Goal: Task Accomplishment & Management: Manage account settings

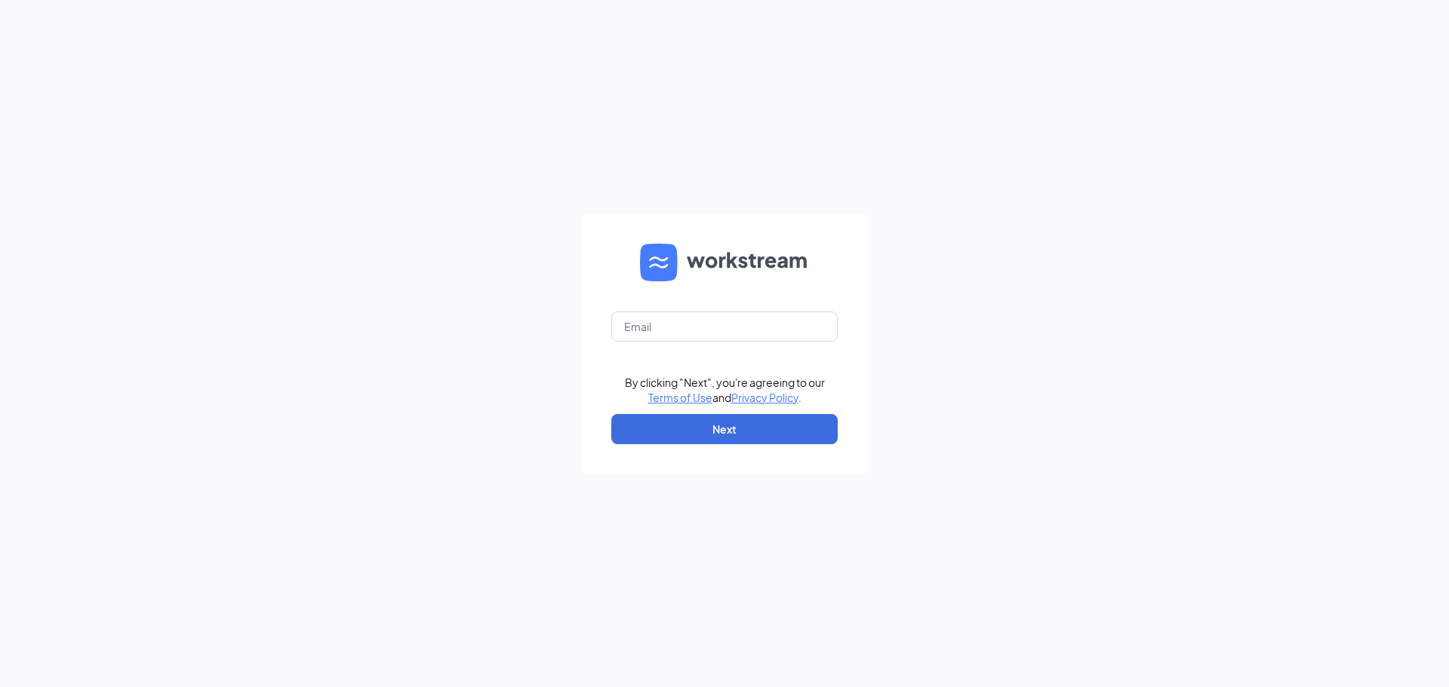
click at [789, 343] on form "By clicking "Next", you're agreeing to our Terms of Use and Privacy Policy . Ne…" at bounding box center [724, 344] width 287 height 261
click at [782, 328] on input "text" at bounding box center [724, 327] width 226 height 30
type input "ashley91001@gmail.com"
click at [785, 432] on button "Next" at bounding box center [724, 429] width 226 height 30
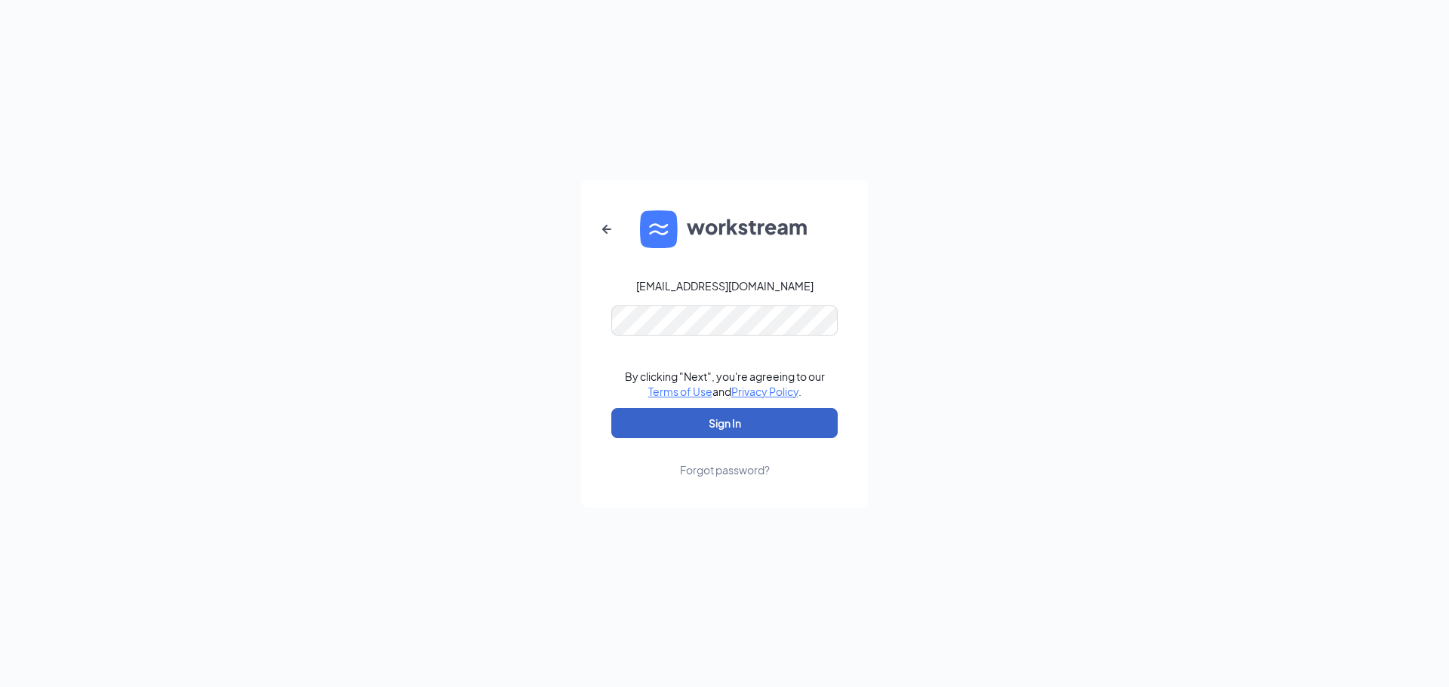
click at [736, 422] on button "Sign In" at bounding box center [724, 423] width 226 height 30
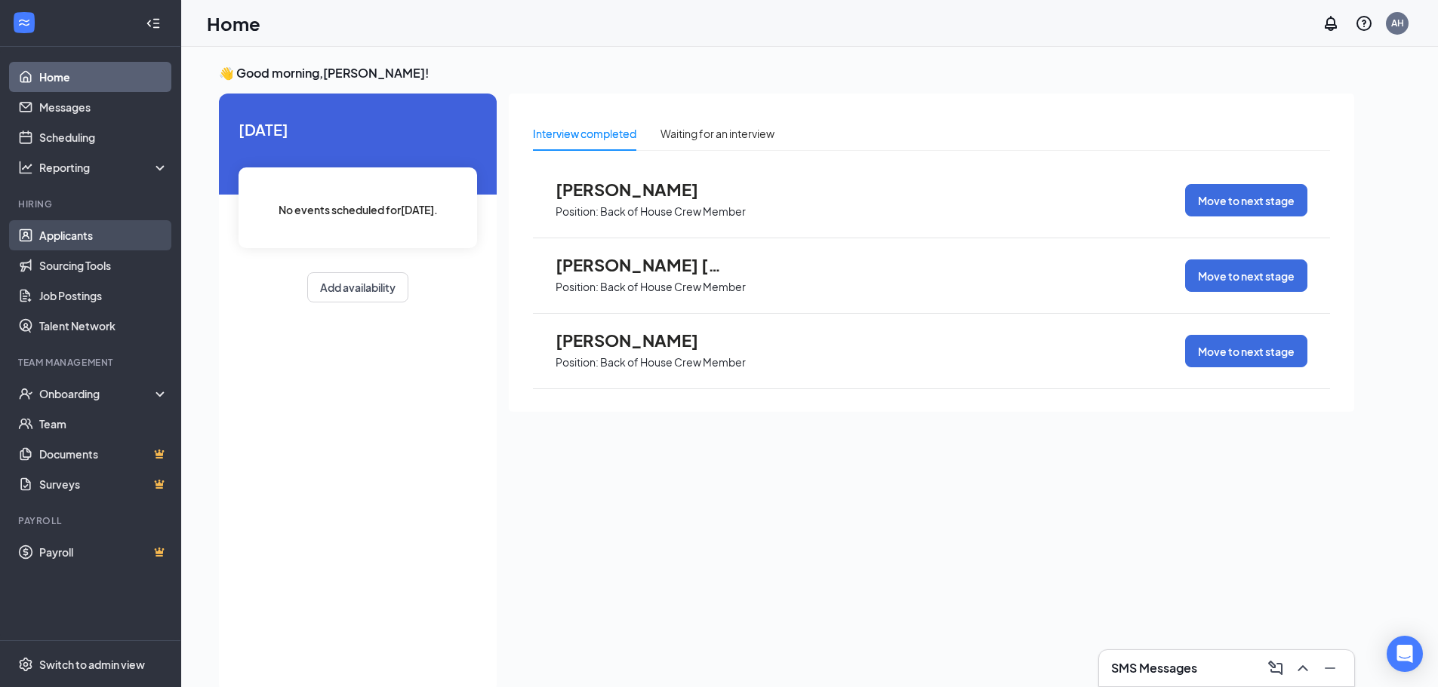
click at [97, 241] on link "Applicants" at bounding box center [103, 235] width 129 height 30
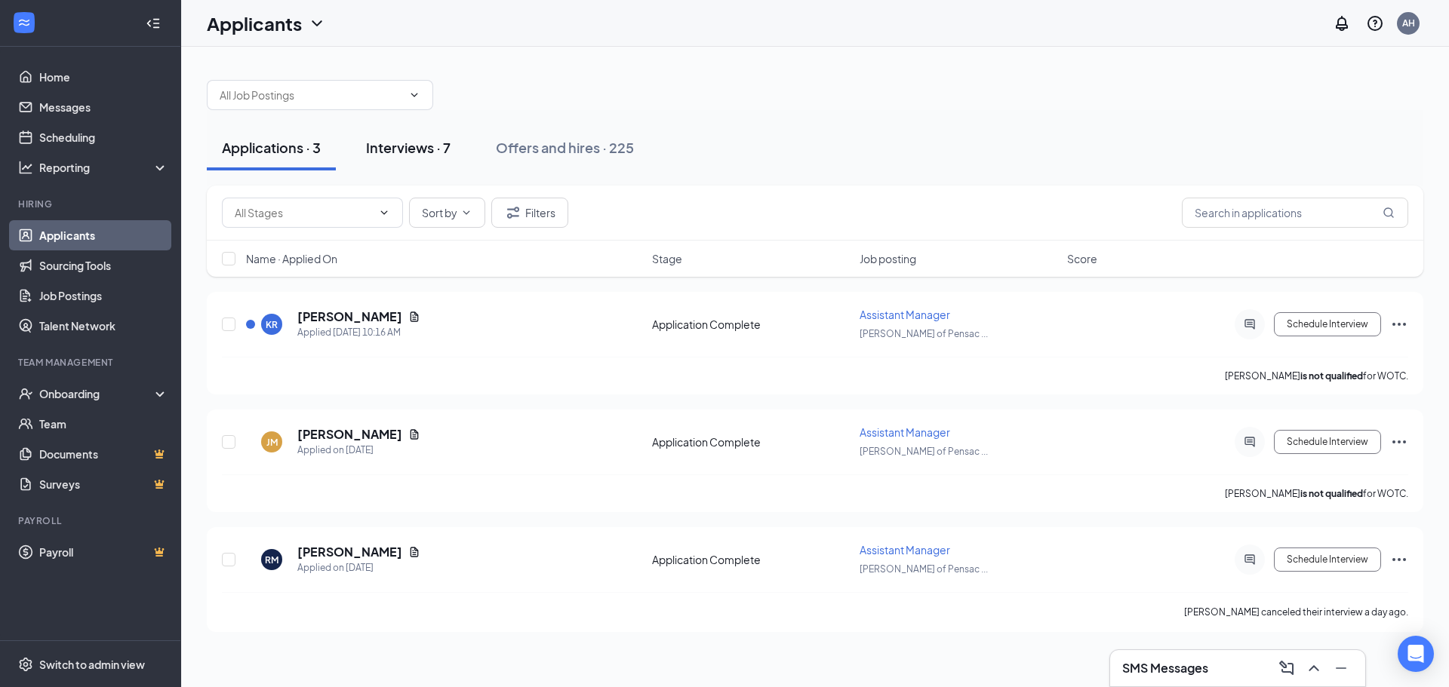
click at [427, 157] on button "Interviews · 7" at bounding box center [408, 147] width 115 height 45
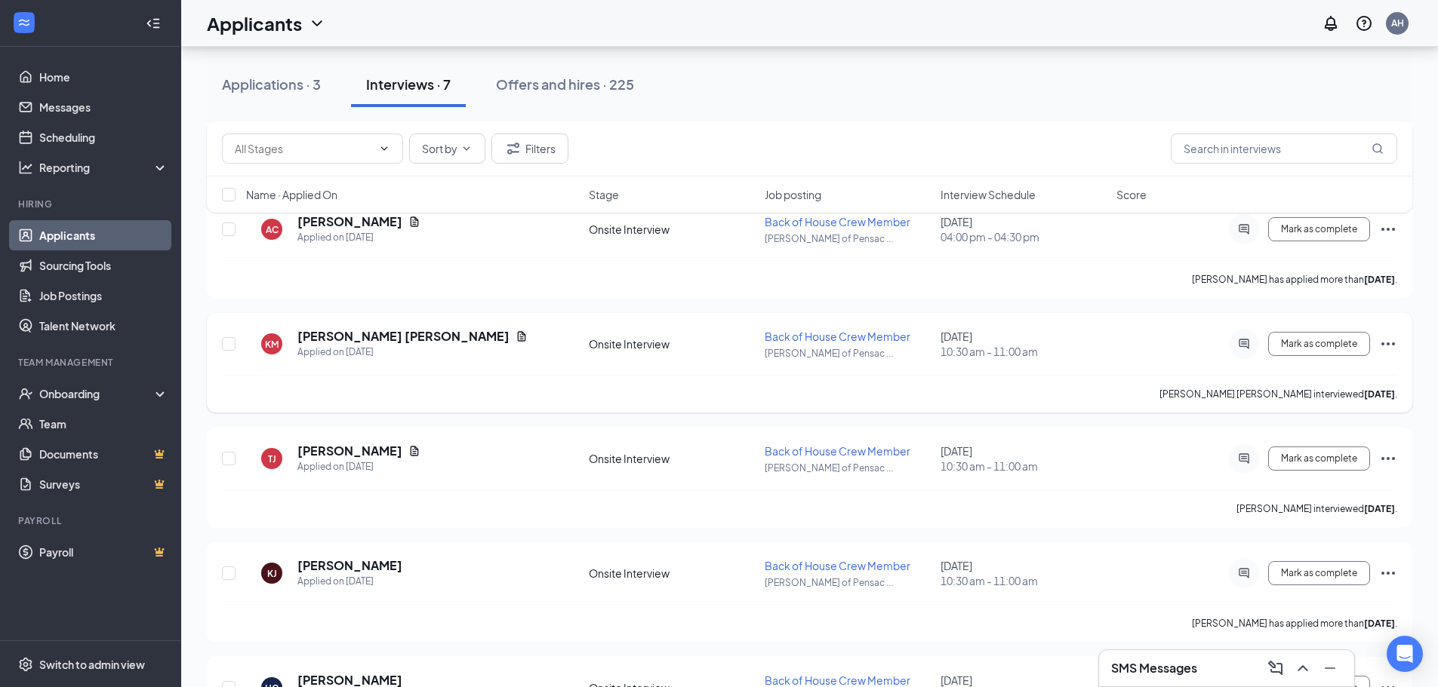
scroll to position [352, 0]
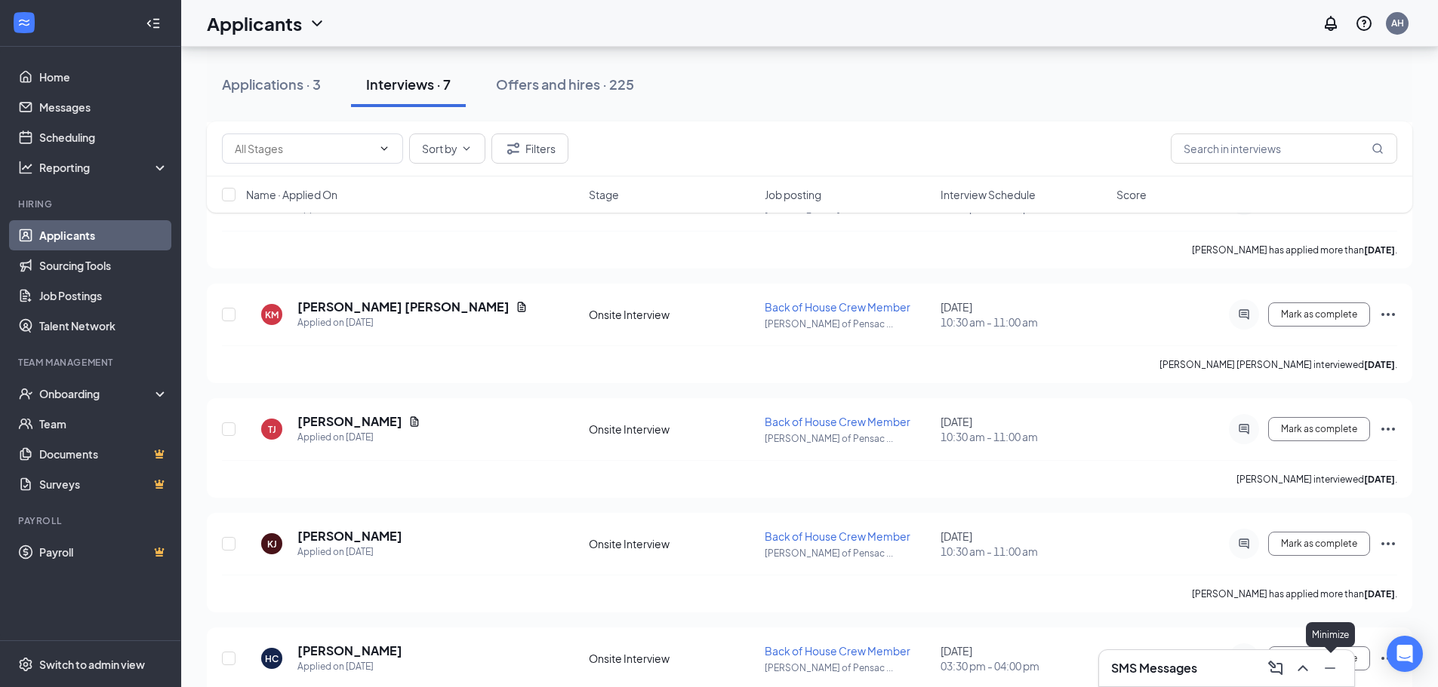
click at [1321, 669] on icon "Minimize" at bounding box center [1330, 669] width 18 height 18
click at [1006, 193] on span "Interview Schedule" at bounding box center [987, 194] width 95 height 15
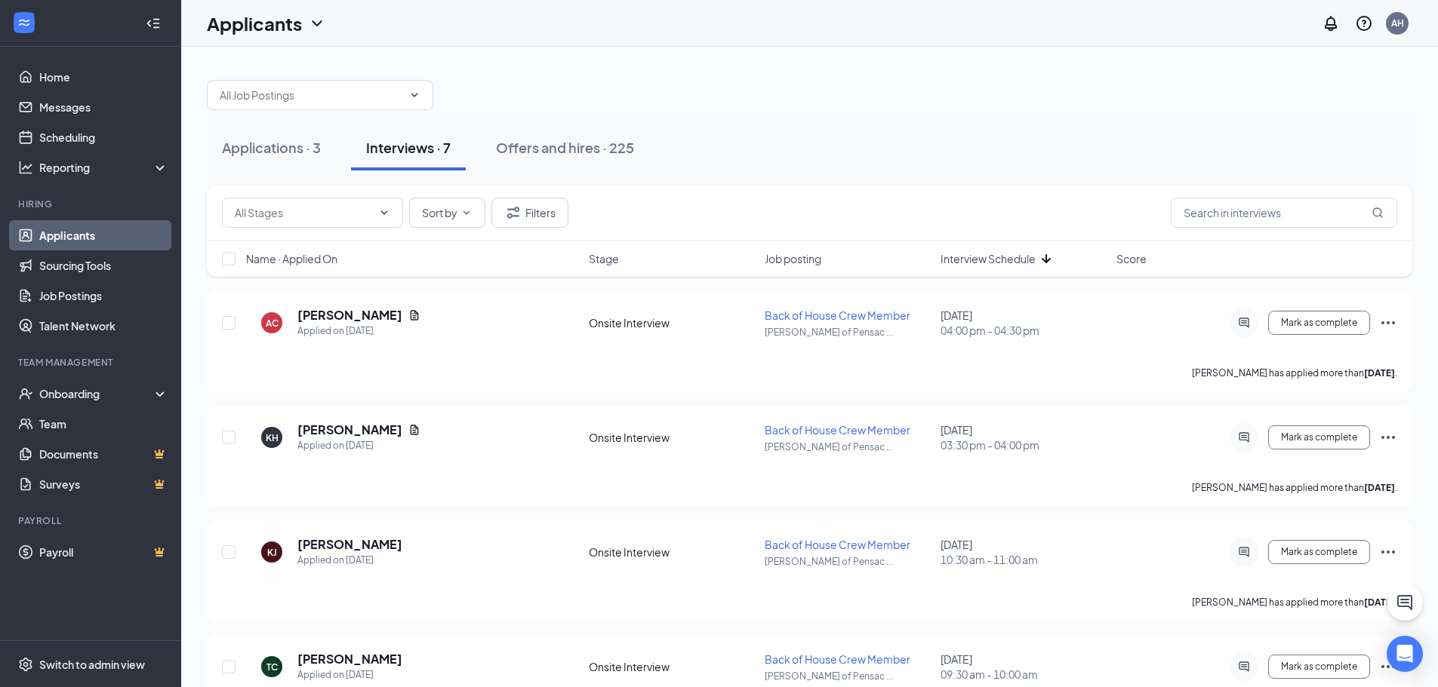
click at [1004, 266] on div "Name · Applied On Stage Job posting Interview Schedule Score" at bounding box center [809, 259] width 1205 height 36
click at [1004, 263] on span "Interview Schedule" at bounding box center [987, 258] width 95 height 15
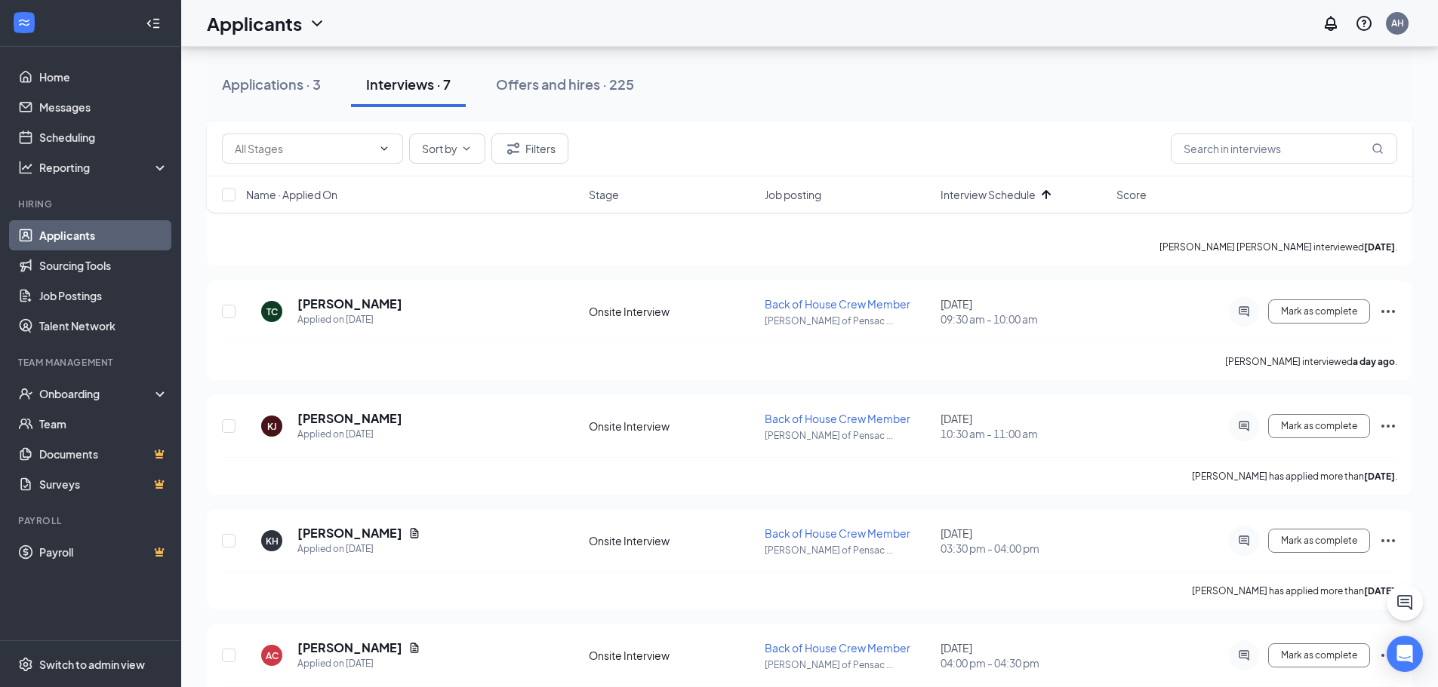
scroll to position [411, 0]
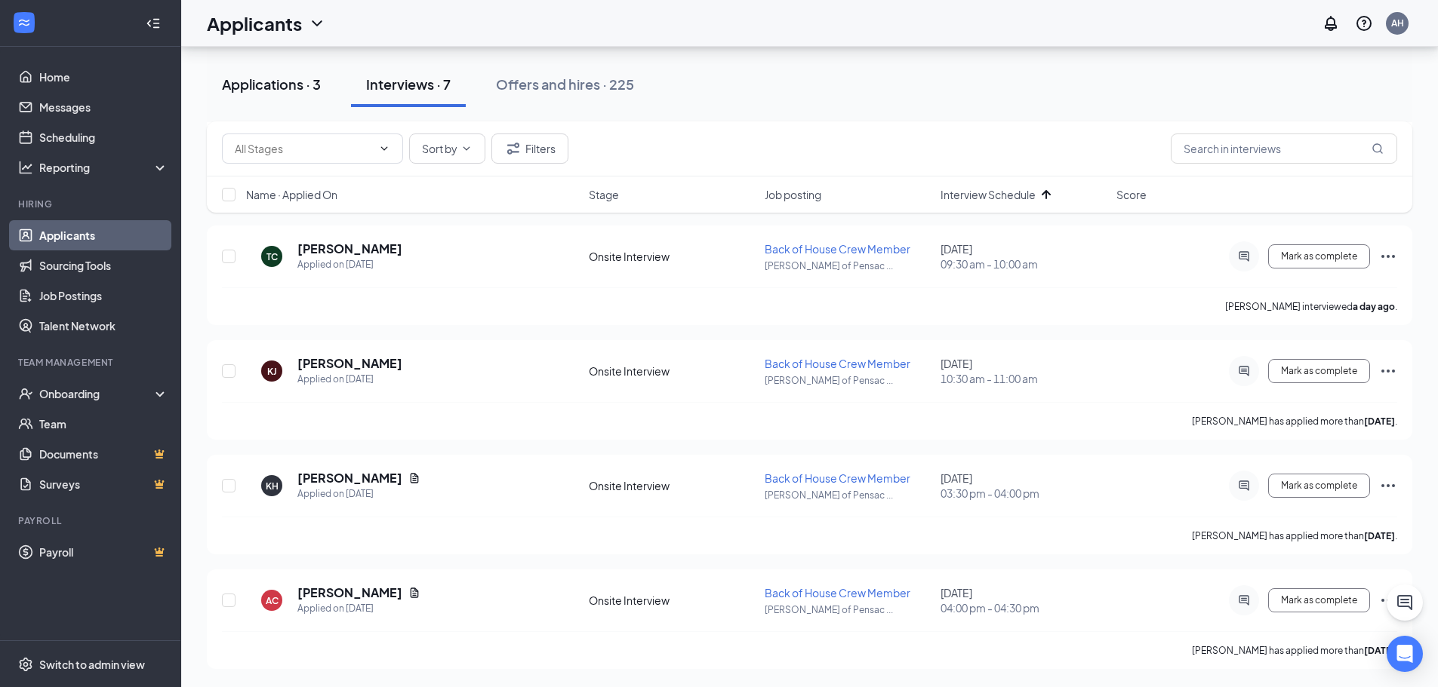
click at [312, 75] on div "Applications · 3" at bounding box center [271, 84] width 99 height 19
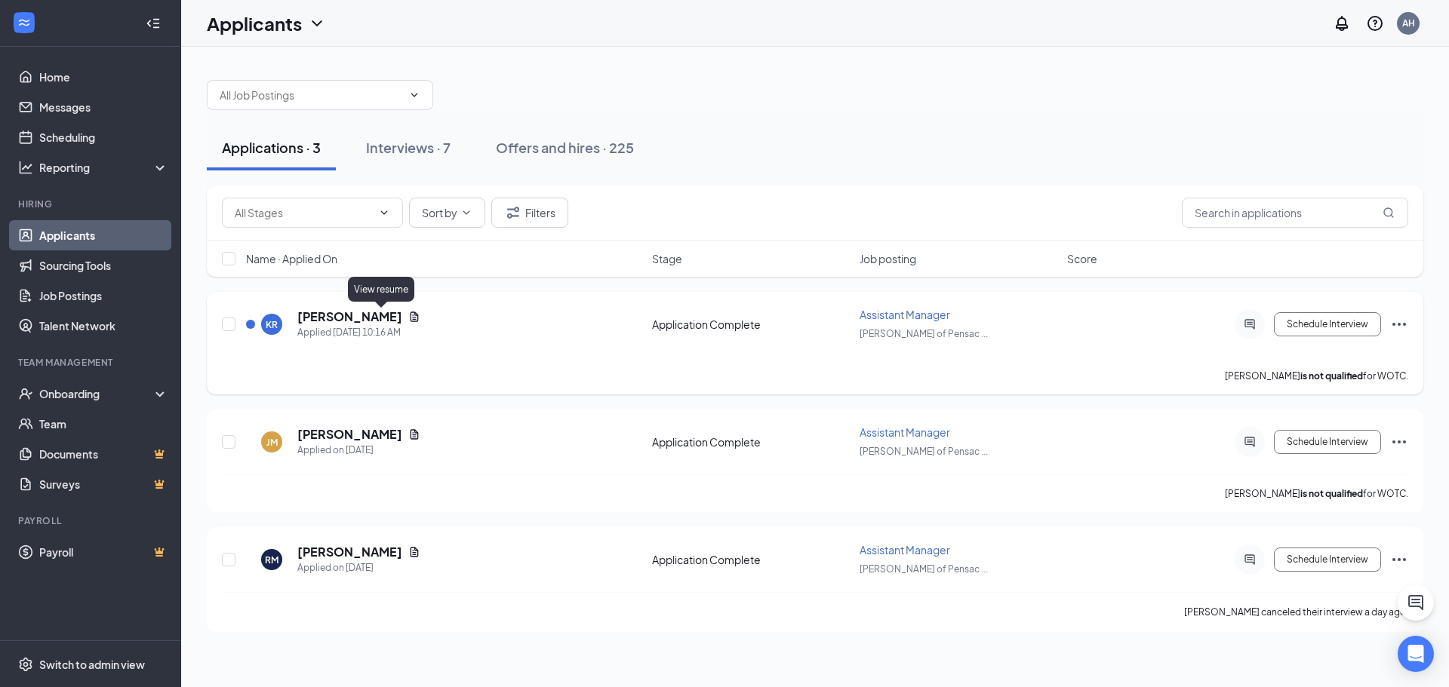
click at [408, 321] on icon "Document" at bounding box center [414, 317] width 12 height 12
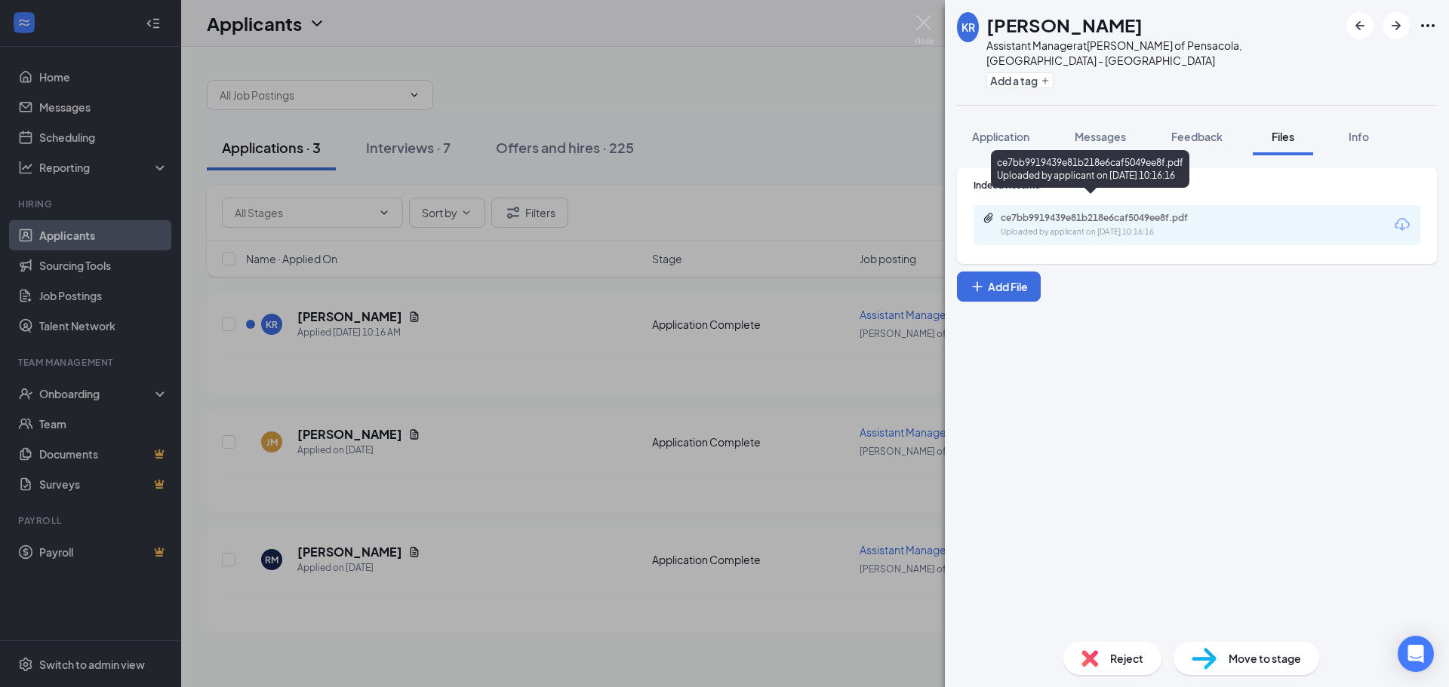
click at [1078, 212] on div "ce7bb9919439e81b218e6caf5049ee8f.pdf Uploaded by applicant on [DATE] 10:16:16" at bounding box center [1105, 225] width 244 height 26
click at [927, 25] on img at bounding box center [924, 29] width 19 height 29
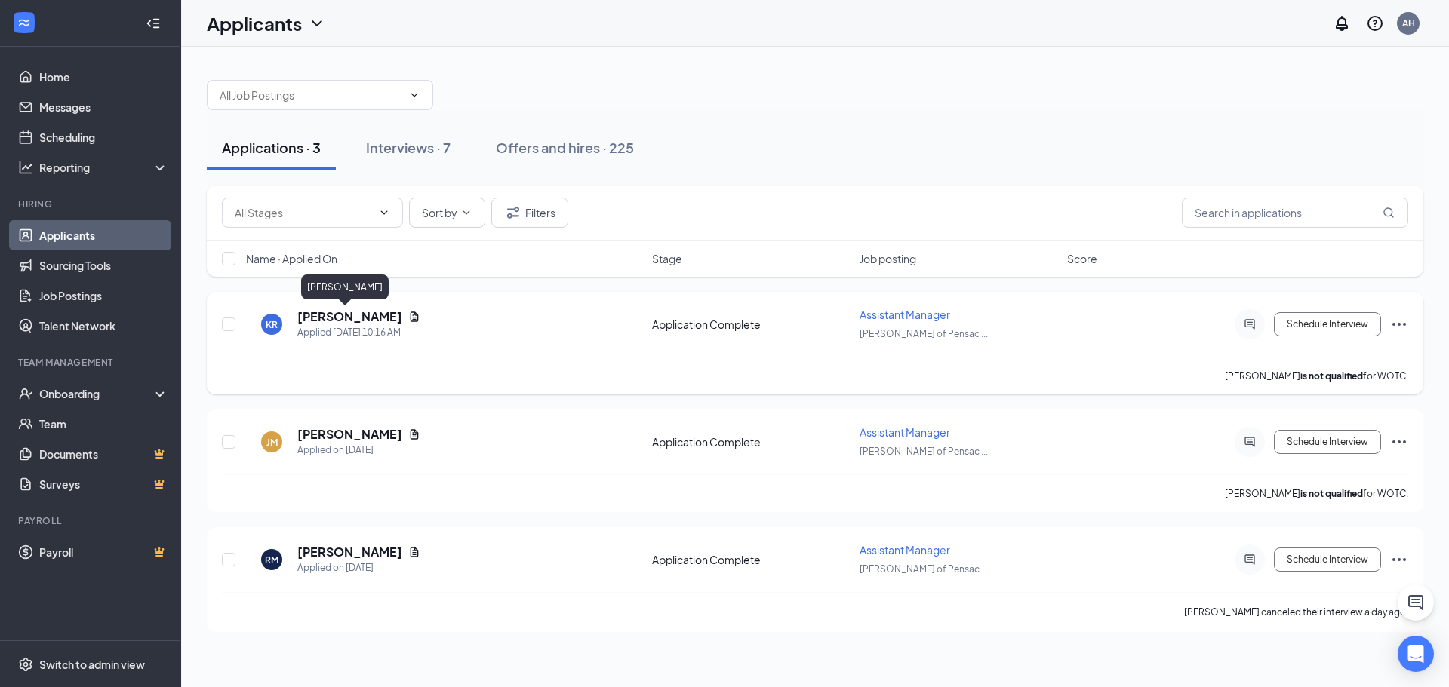
click at [352, 318] on h5 "[PERSON_NAME]" at bounding box center [349, 317] width 105 height 17
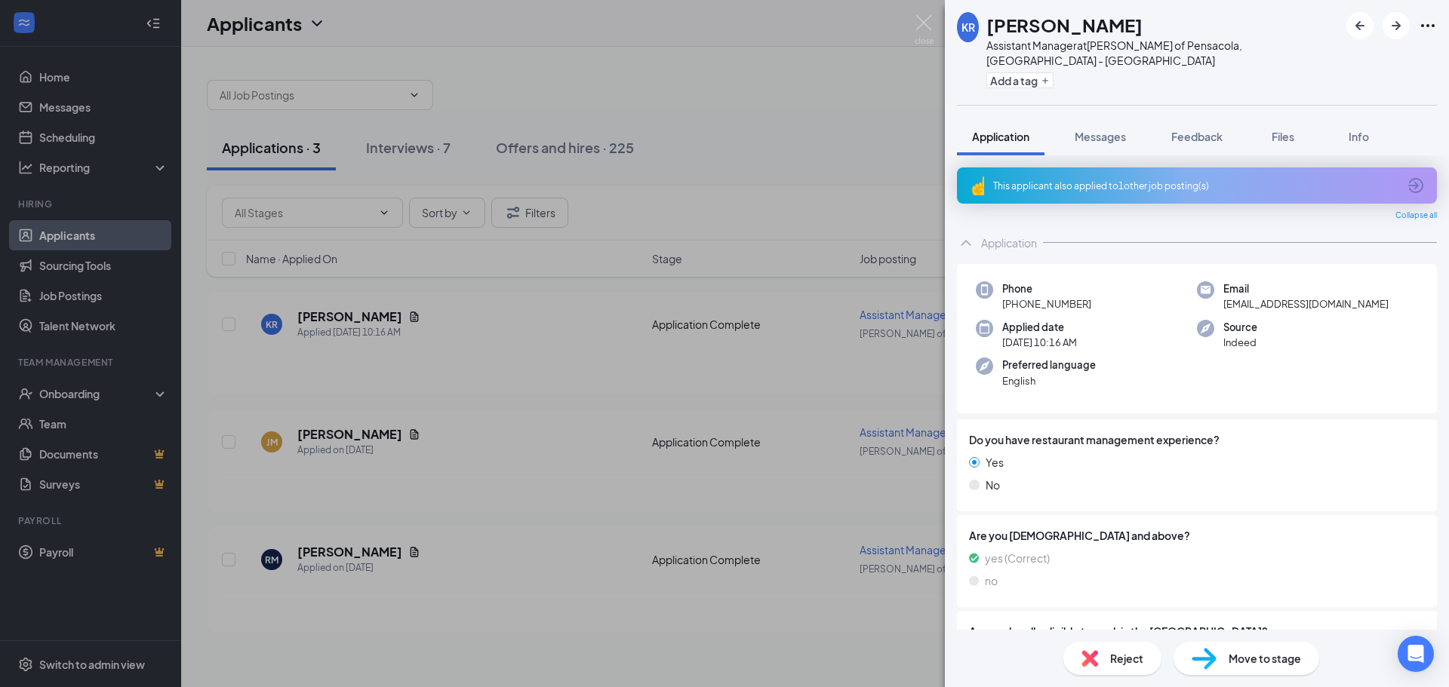
click at [929, 14] on div "KR [PERSON_NAME] Assistant Manager at [PERSON_NAME] of [GEOGRAPHIC_DATA], [GEOG…" at bounding box center [724, 343] width 1449 height 687
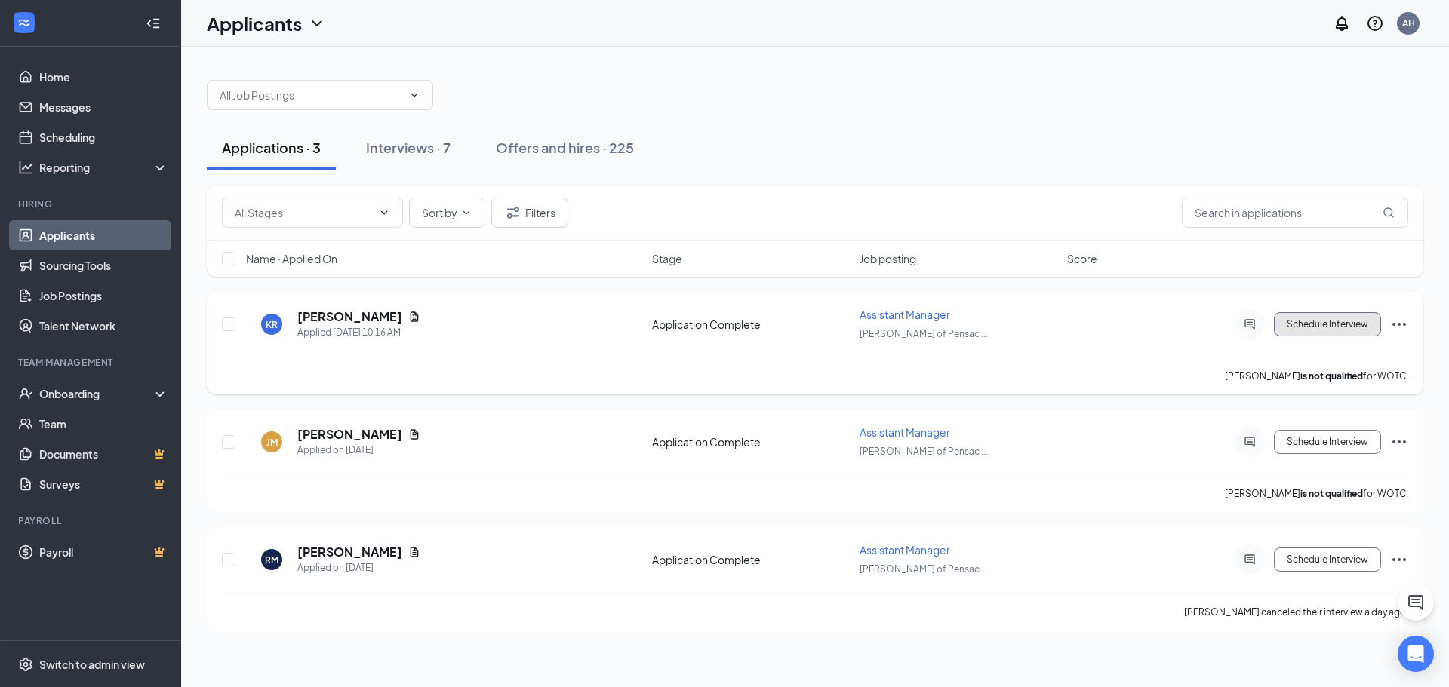
click at [1302, 328] on button "Schedule Interview" at bounding box center [1327, 324] width 107 height 24
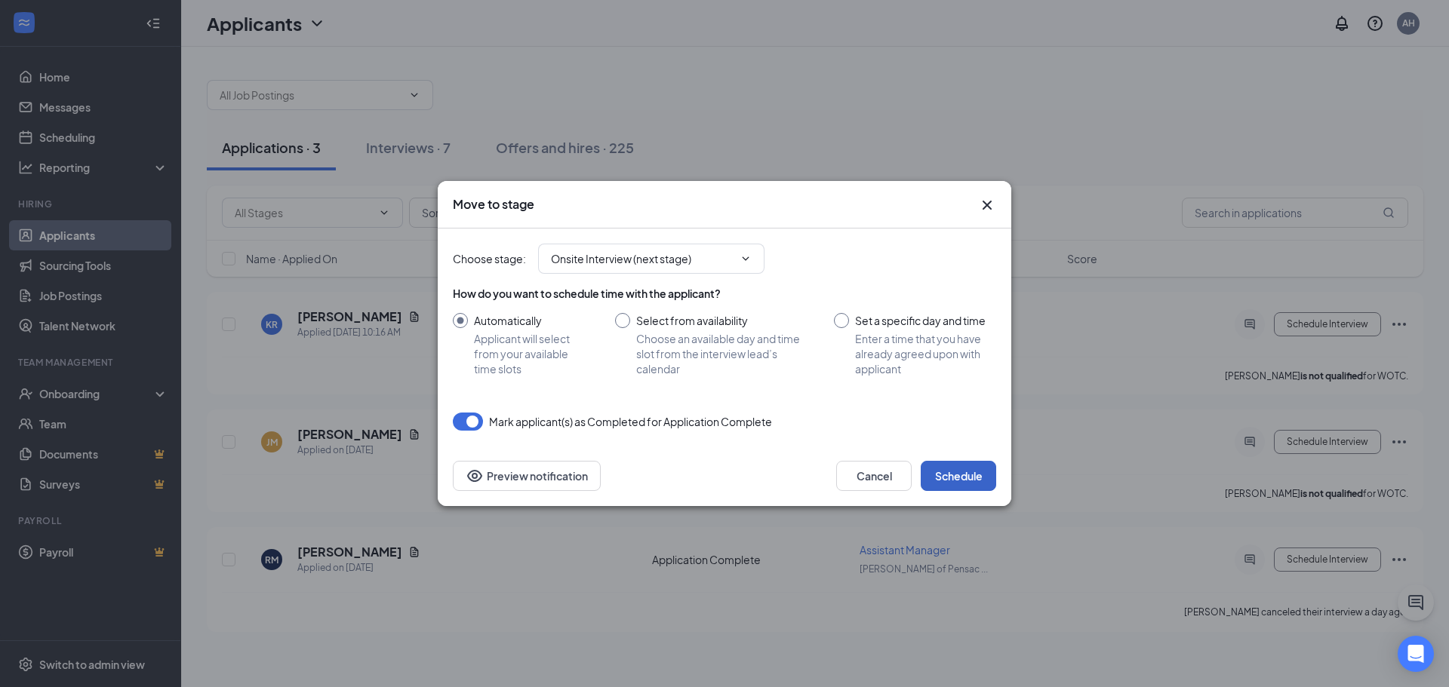
click at [973, 471] on button "Schedule" at bounding box center [958, 476] width 75 height 30
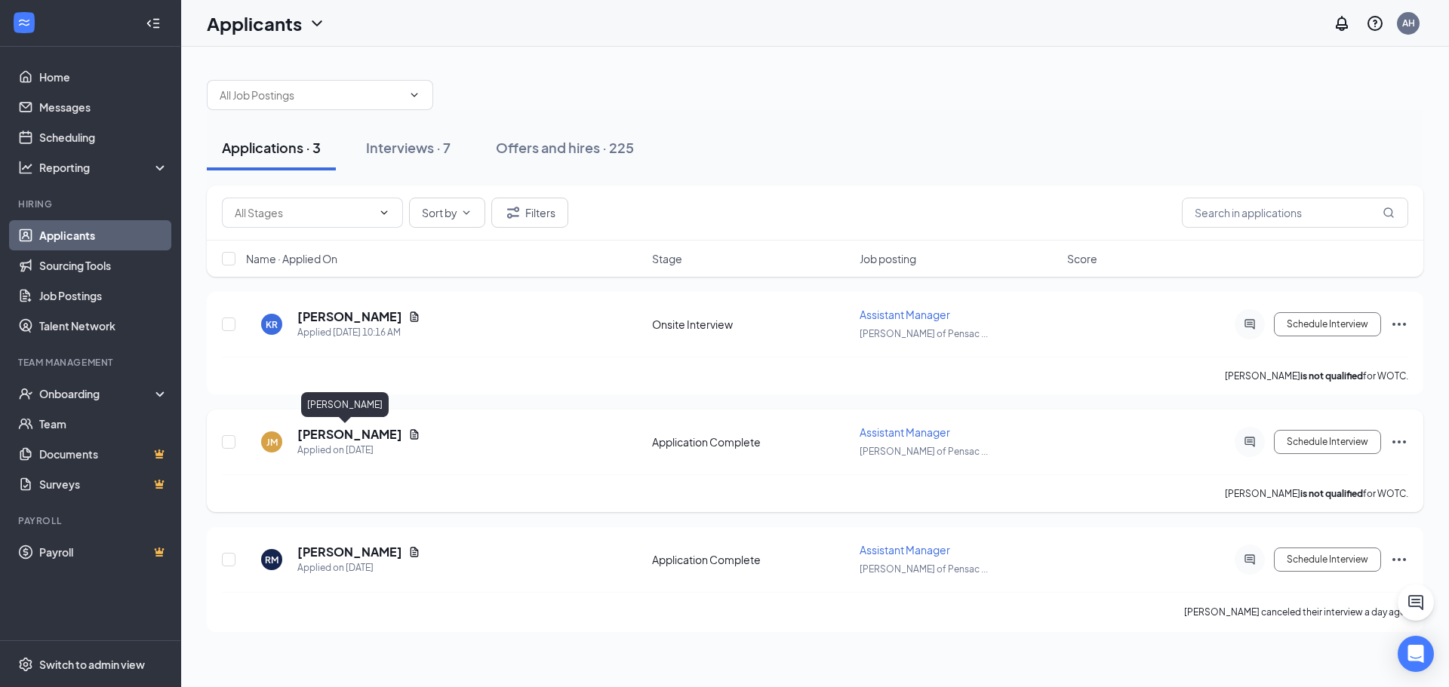
click at [348, 433] on h5 "[PERSON_NAME]" at bounding box center [349, 434] width 105 height 17
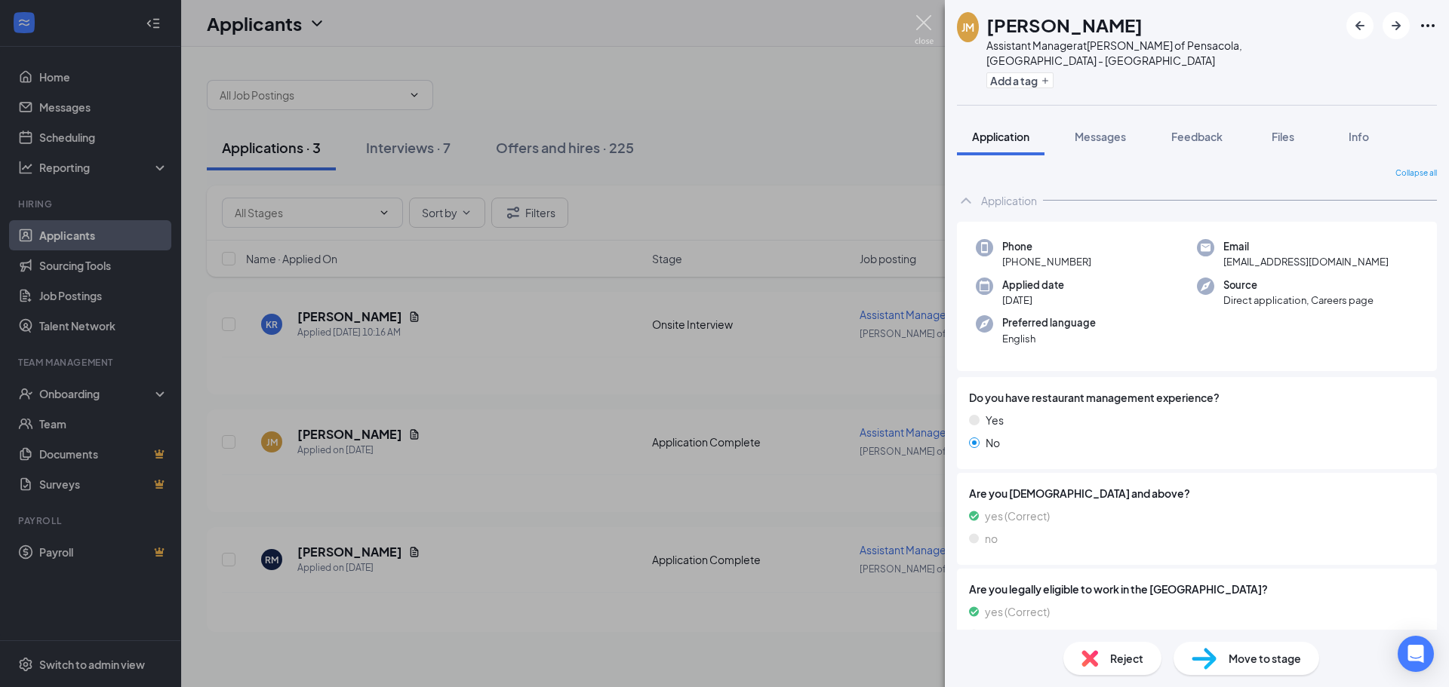
click at [921, 26] on img at bounding box center [924, 29] width 19 height 29
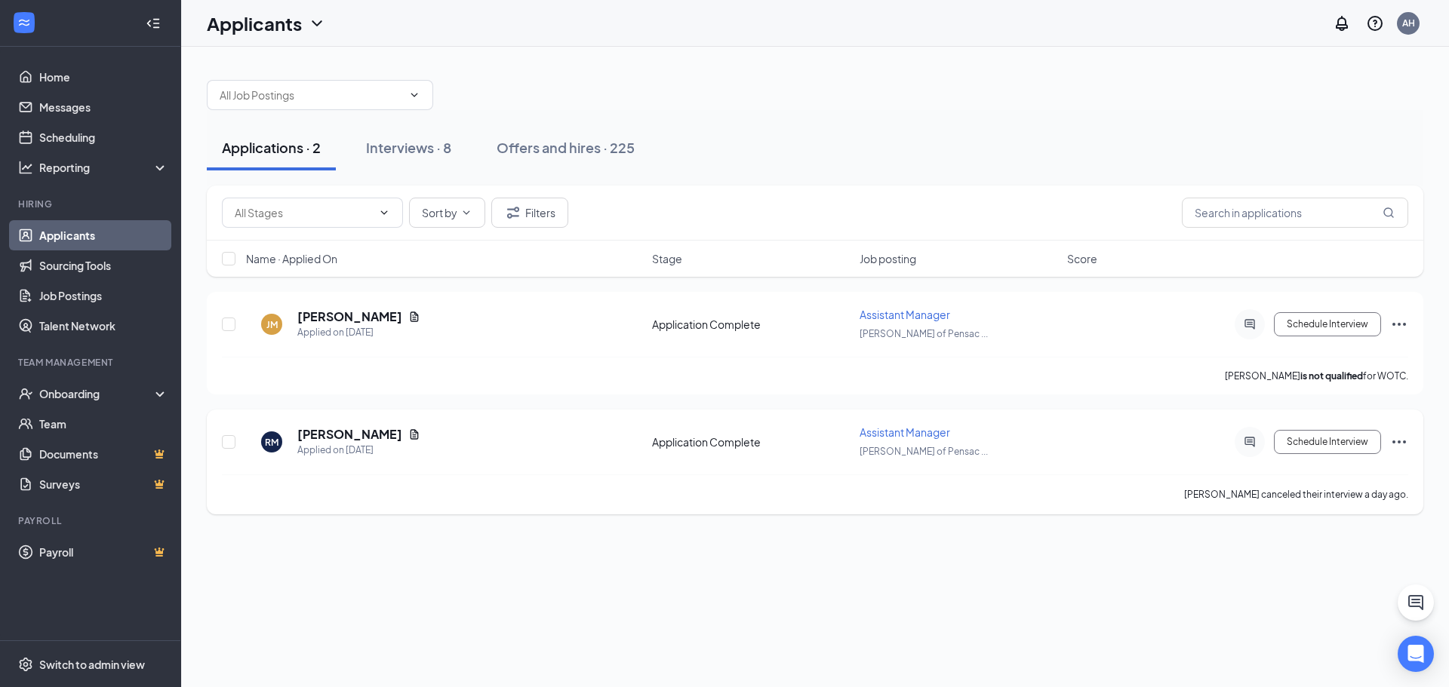
click at [1404, 440] on icon "Ellipses" at bounding box center [1399, 442] width 18 height 18
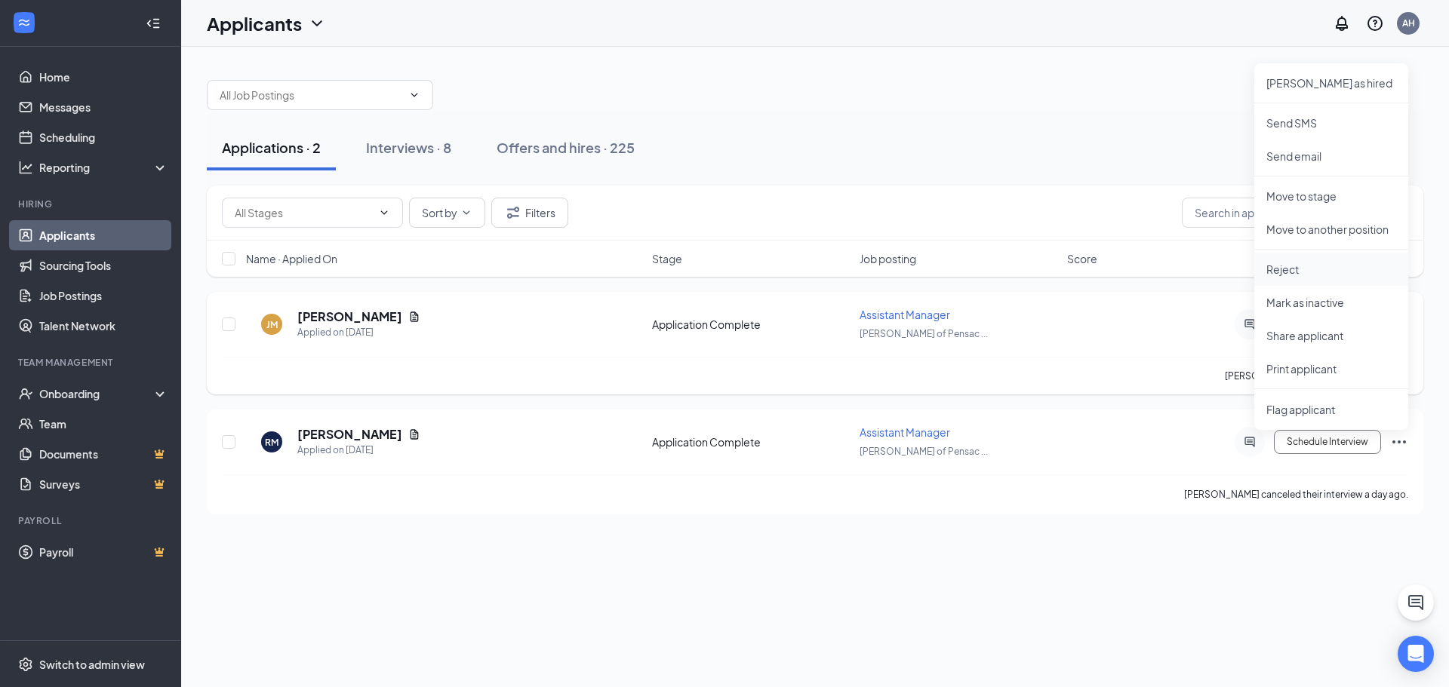
click at [1321, 259] on li "Reject" at bounding box center [1331, 269] width 154 height 33
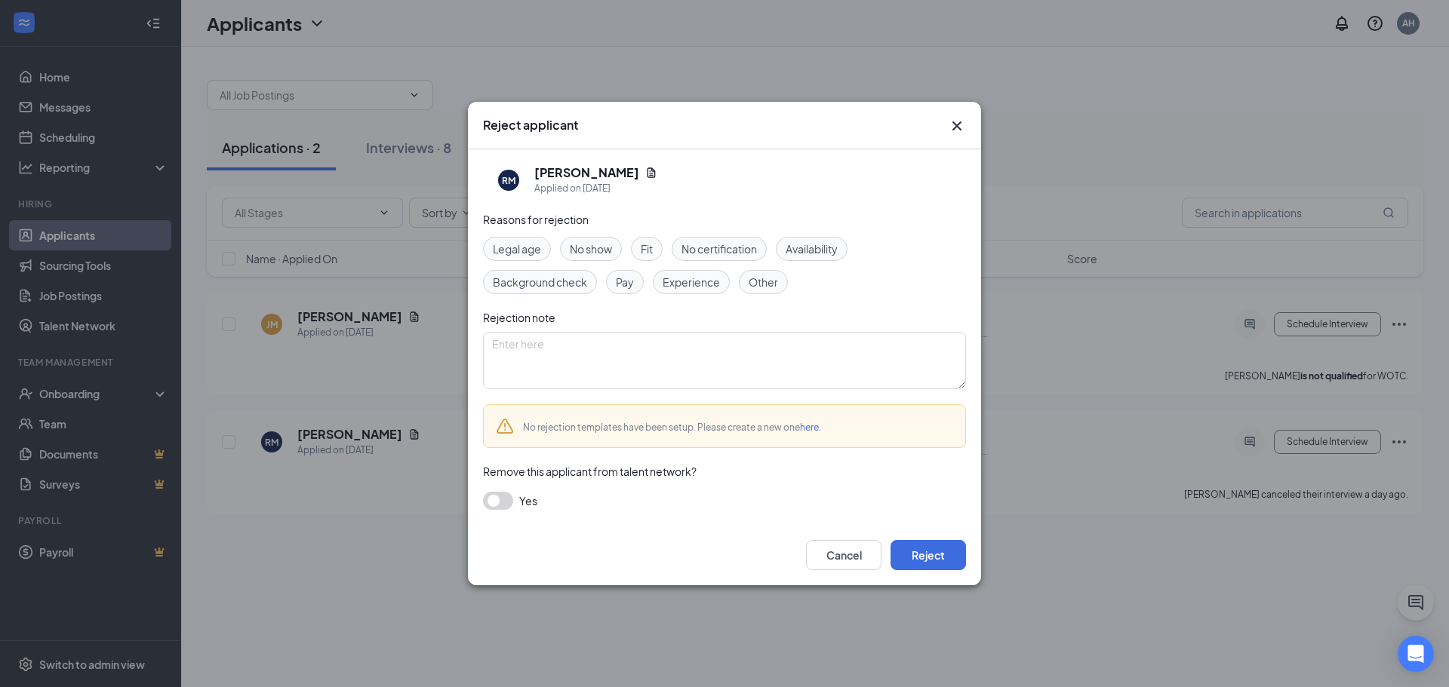
click at [918, 579] on div "Cancel Reject" at bounding box center [724, 555] width 513 height 60
click at [926, 556] on button "Reject" at bounding box center [927, 555] width 75 height 30
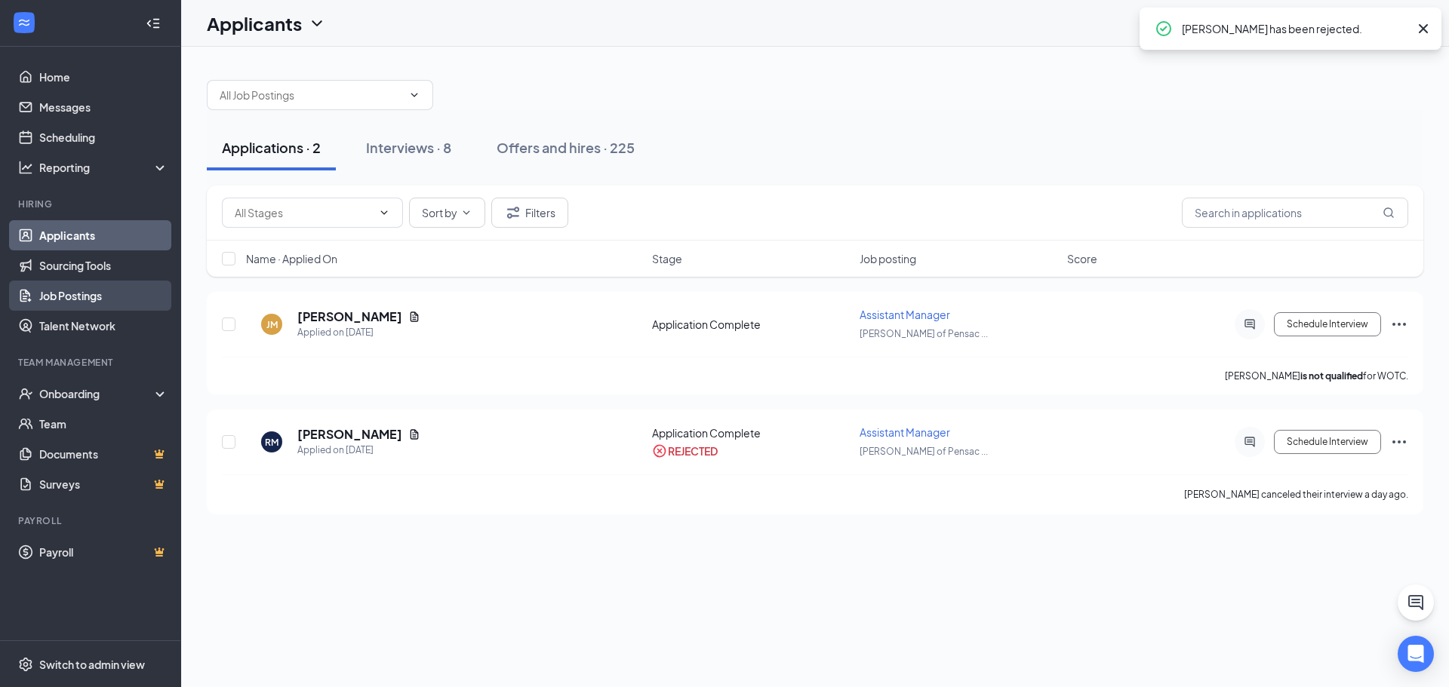
click at [94, 296] on link "Job Postings" at bounding box center [103, 296] width 129 height 30
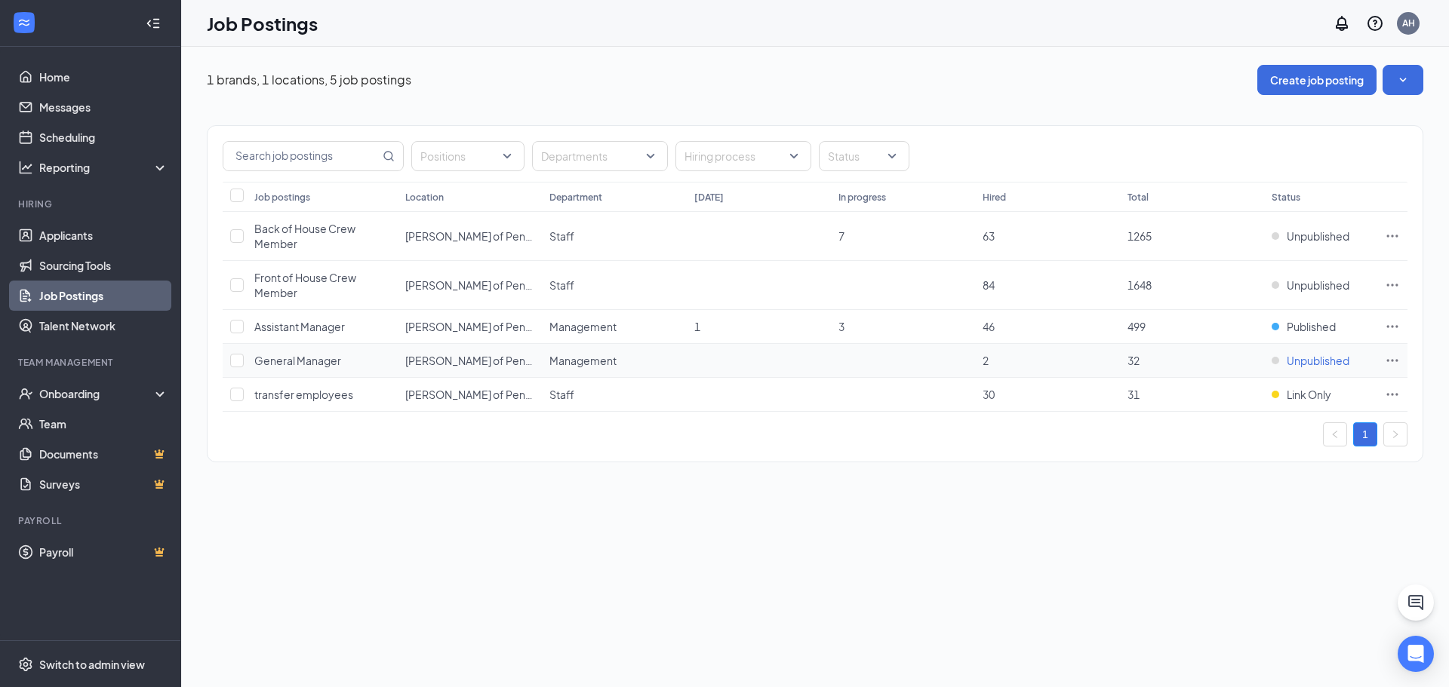
click at [1299, 363] on td "Unpublished" at bounding box center [1320, 361] width 113 height 34
click at [1299, 363] on span "Unpublished" at bounding box center [1318, 360] width 63 height 15
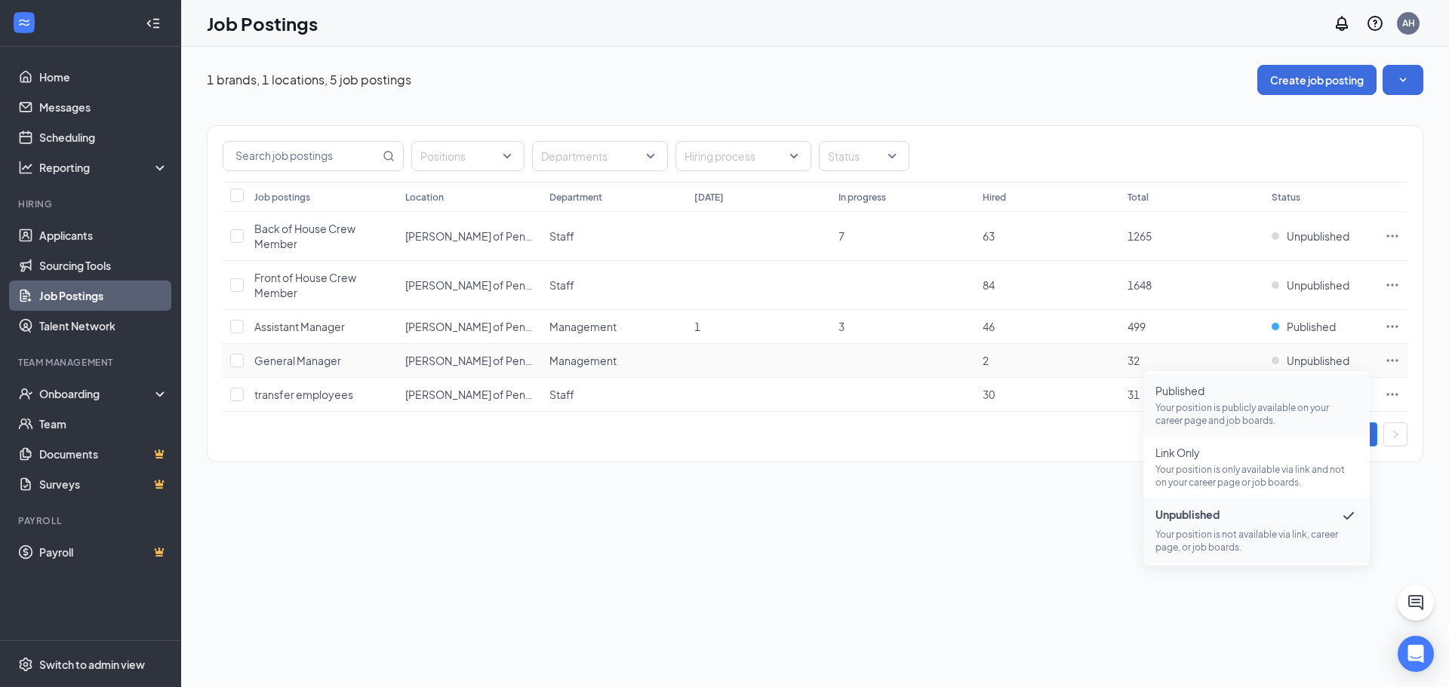
click at [1192, 420] on p "Your position is publicly available on your career page and job boards." at bounding box center [1256, 414] width 202 height 26
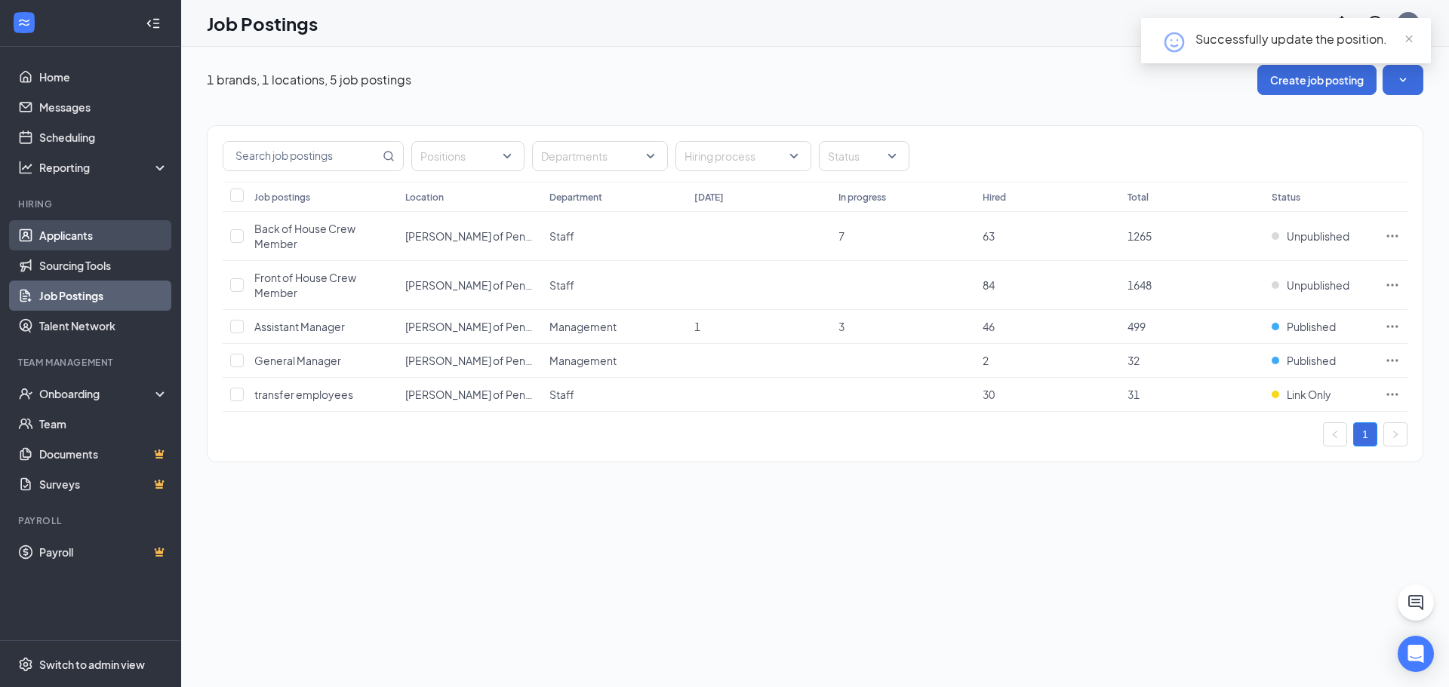
click at [86, 234] on link "Applicants" at bounding box center [103, 235] width 129 height 30
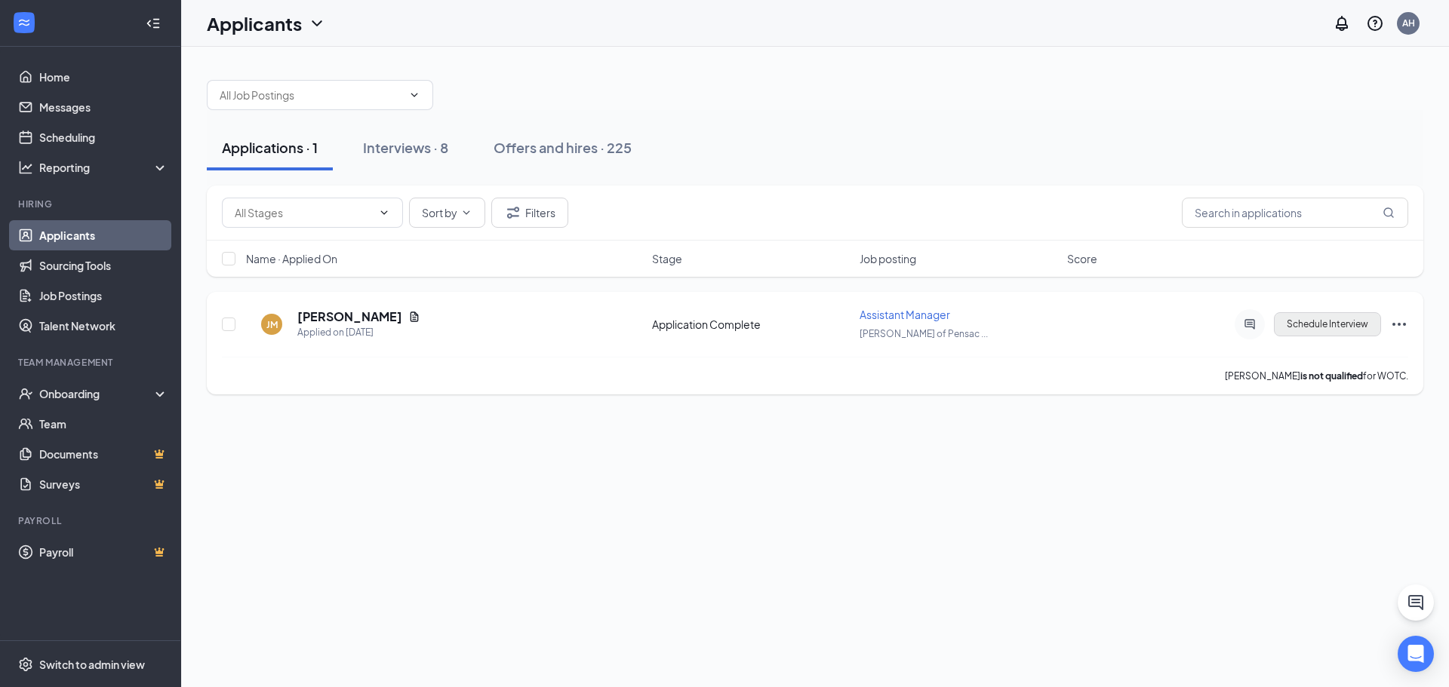
drag, startPoint x: 1306, startPoint y: 300, endPoint x: 1306, endPoint y: 312, distance: 12.1
click at [1306, 312] on div "[PERSON_NAME] Applied on [DATE] Application Complete Assistant Manager [PERSON_…" at bounding box center [815, 343] width 1216 height 103
click at [1316, 327] on button "Schedule Interview" at bounding box center [1327, 324] width 107 height 24
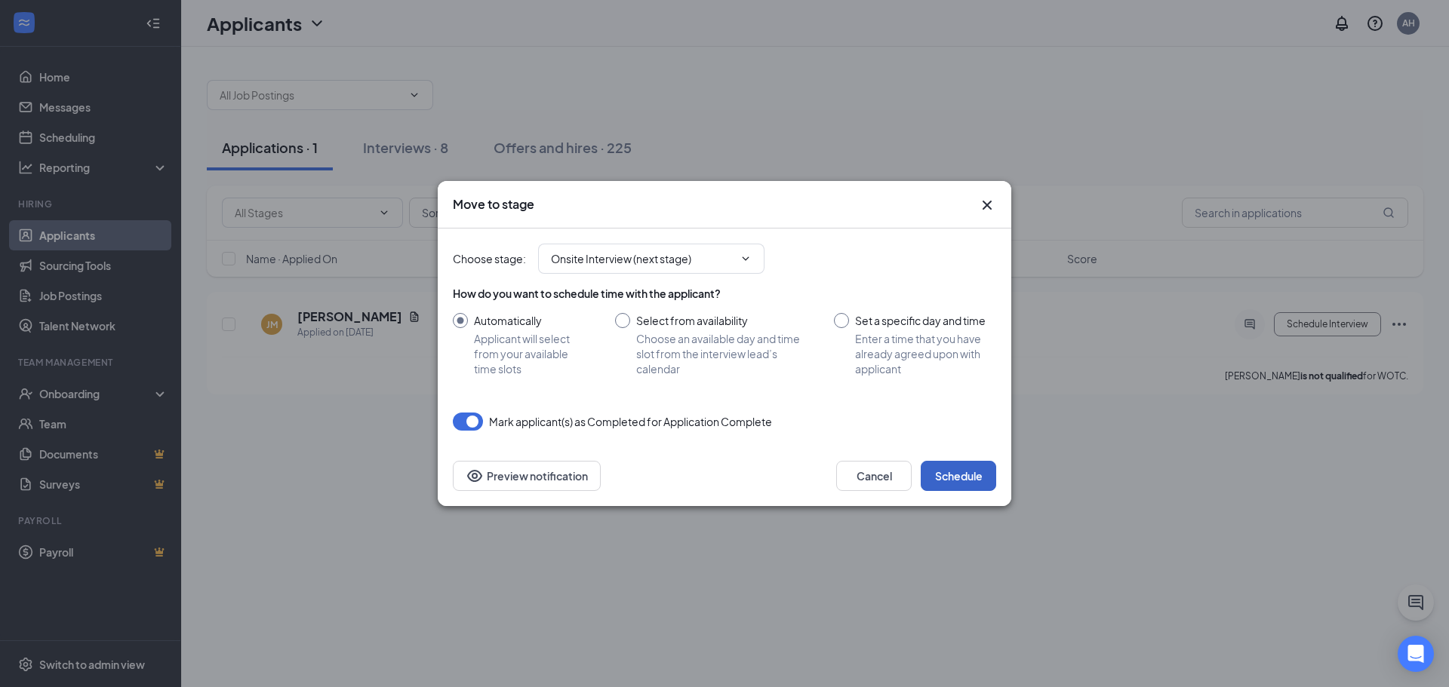
click at [964, 469] on button "Schedule" at bounding box center [958, 476] width 75 height 30
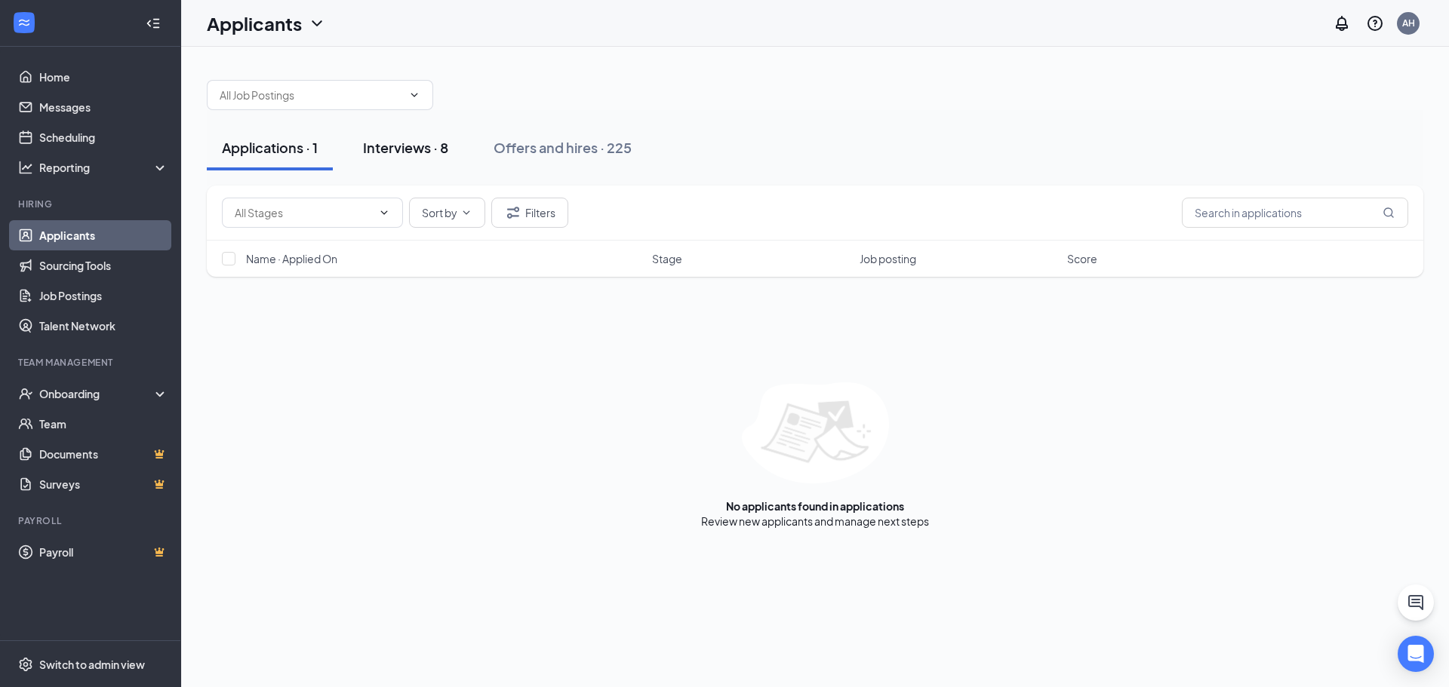
click at [411, 152] on div "Interviews · 8" at bounding box center [405, 147] width 85 height 19
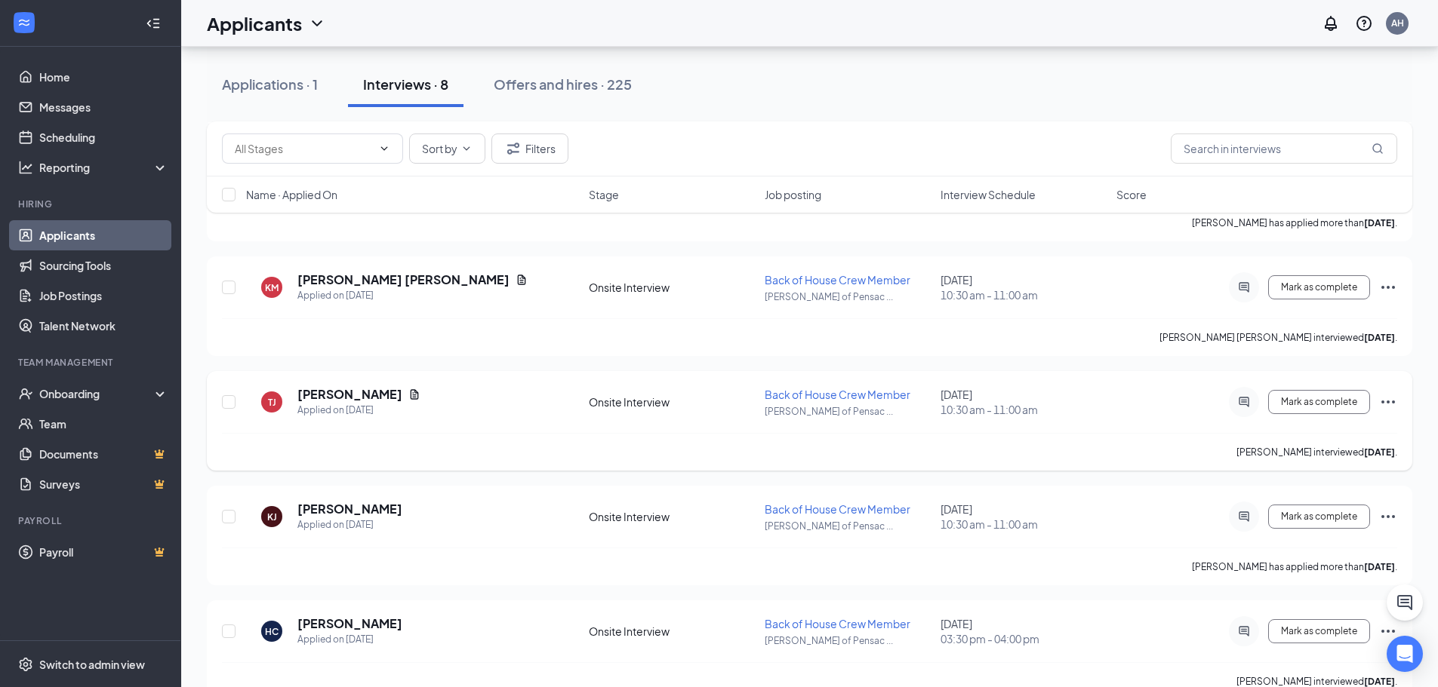
scroll to position [525, 0]
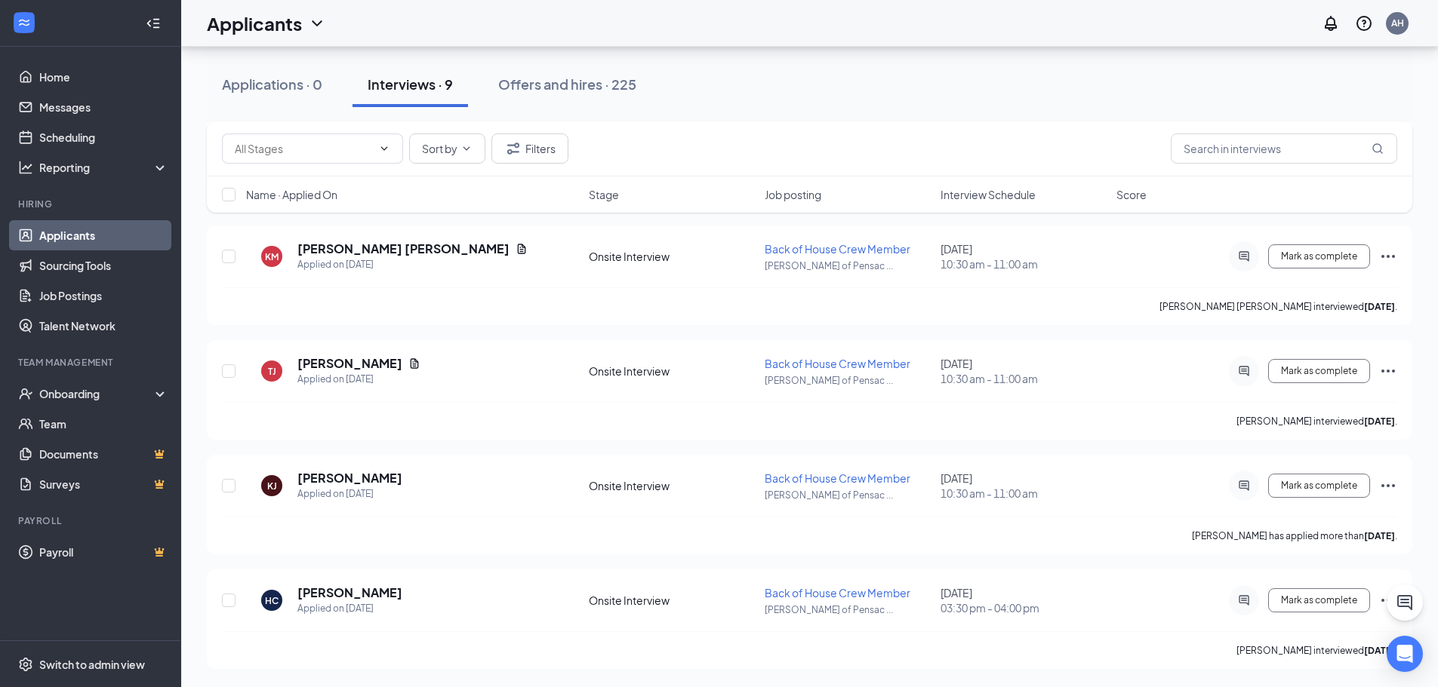
click at [960, 201] on span "Interview Schedule" at bounding box center [987, 194] width 95 height 15
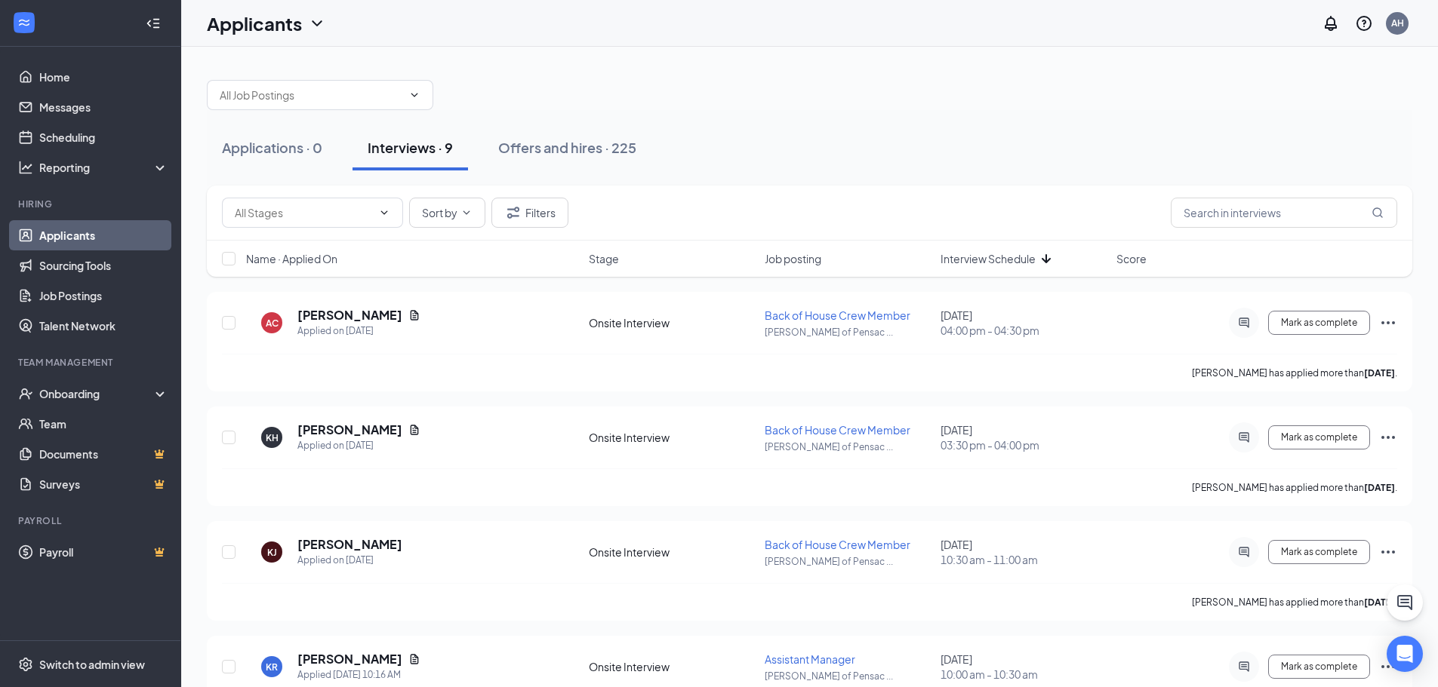
click at [977, 270] on div "Name · Applied On Stage Job posting Interview Schedule Score" at bounding box center [809, 259] width 1205 height 36
click at [970, 257] on span "Interview Schedule" at bounding box center [987, 258] width 95 height 15
click at [229, 326] on input "checkbox" at bounding box center [229, 323] width 14 height 14
checkbox input "true"
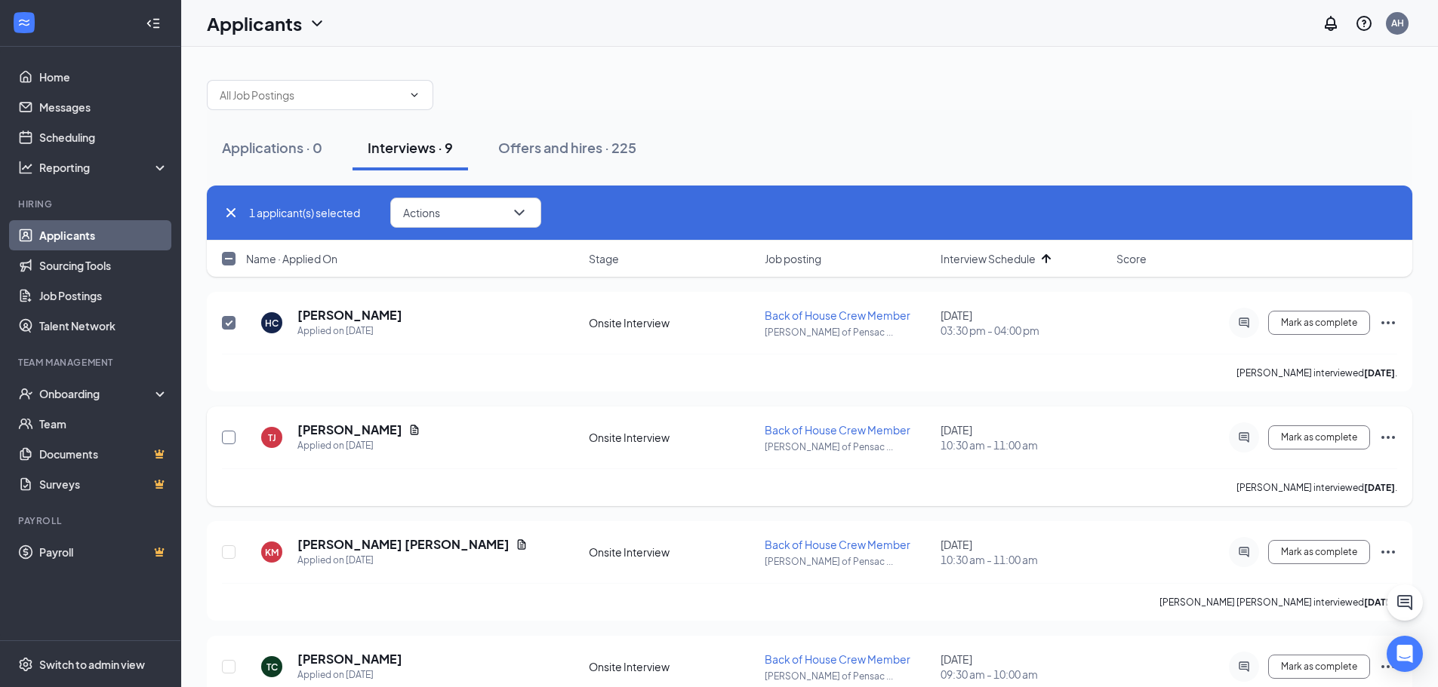
drag, startPoint x: 232, startPoint y: 438, endPoint x: 231, endPoint y: 457, distance: 18.2
click at [233, 438] on input "checkbox" at bounding box center [229, 438] width 14 height 14
checkbox input "true"
click at [228, 555] on input "checkbox" at bounding box center [229, 553] width 14 height 14
checkbox input "true"
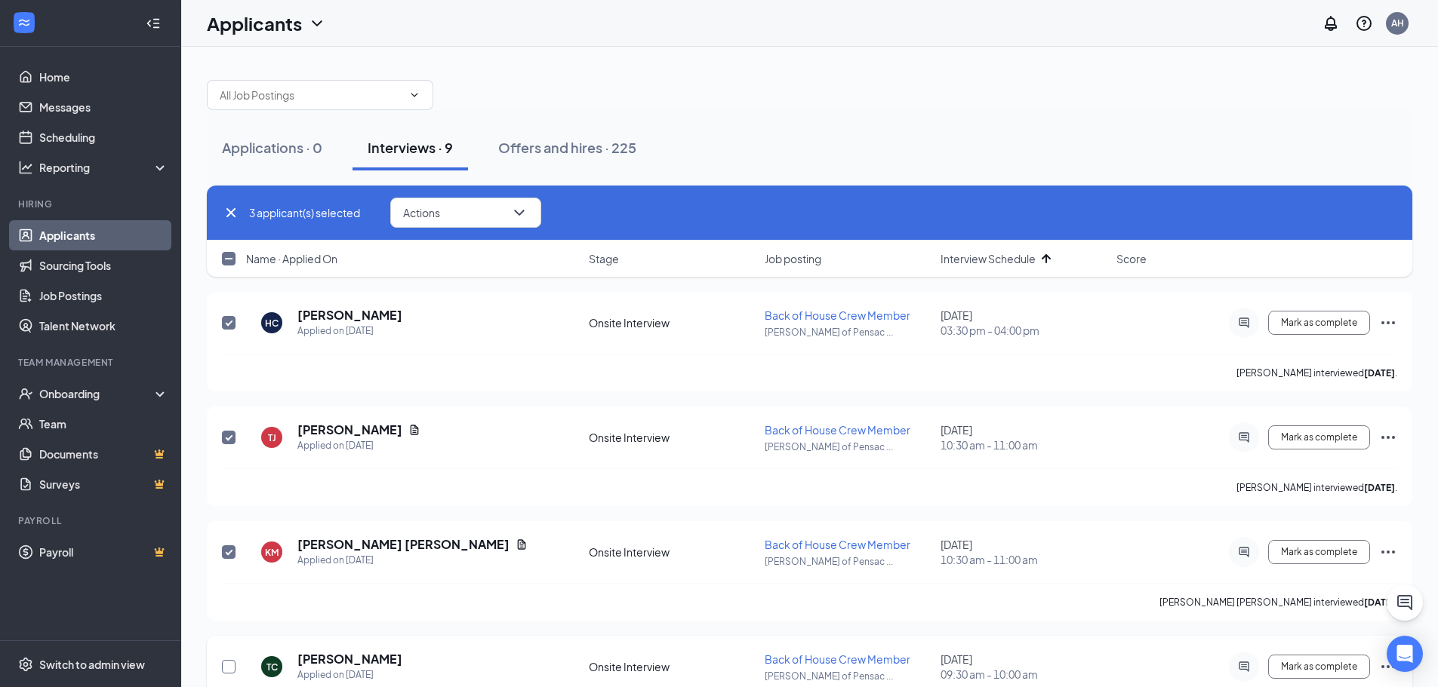
click at [227, 661] on input "checkbox" at bounding box center [229, 667] width 14 height 14
checkbox input "true"
click at [485, 205] on button "Actions" at bounding box center [465, 213] width 151 height 30
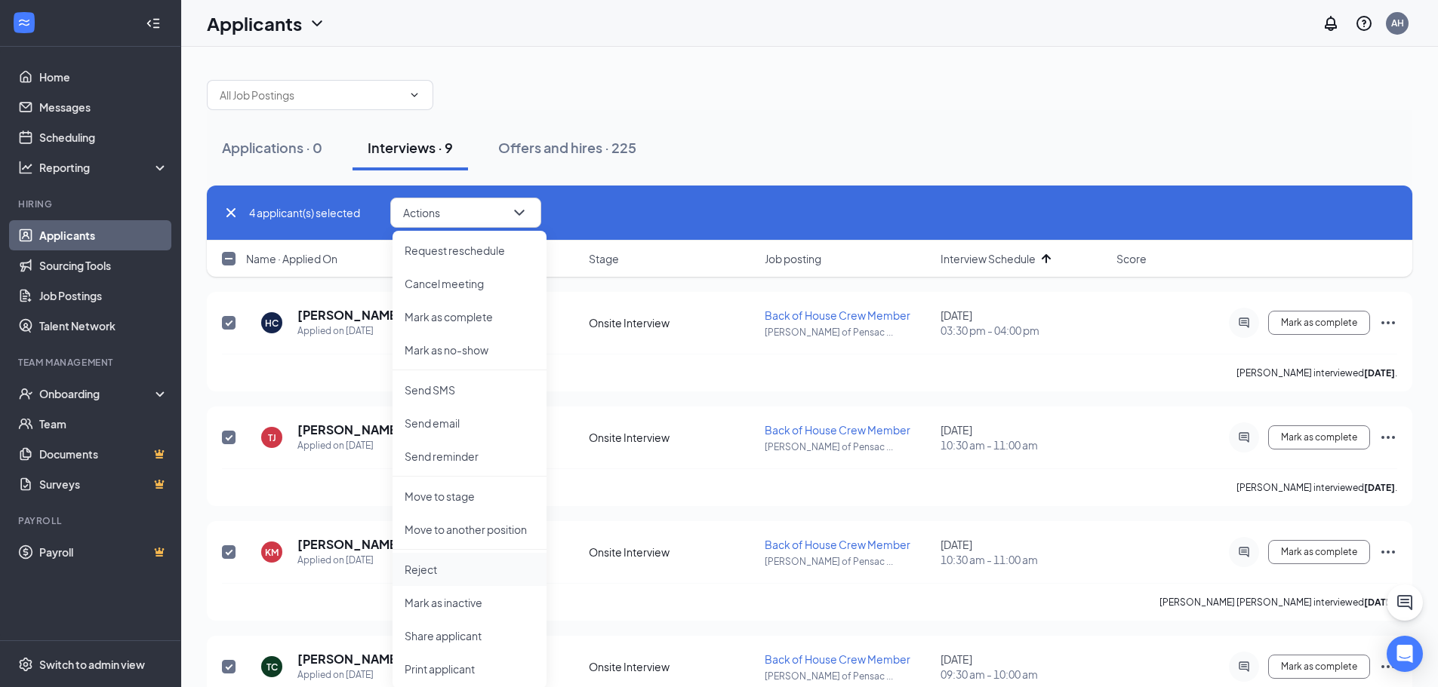
click at [457, 574] on p "Reject" at bounding box center [469, 569] width 130 height 15
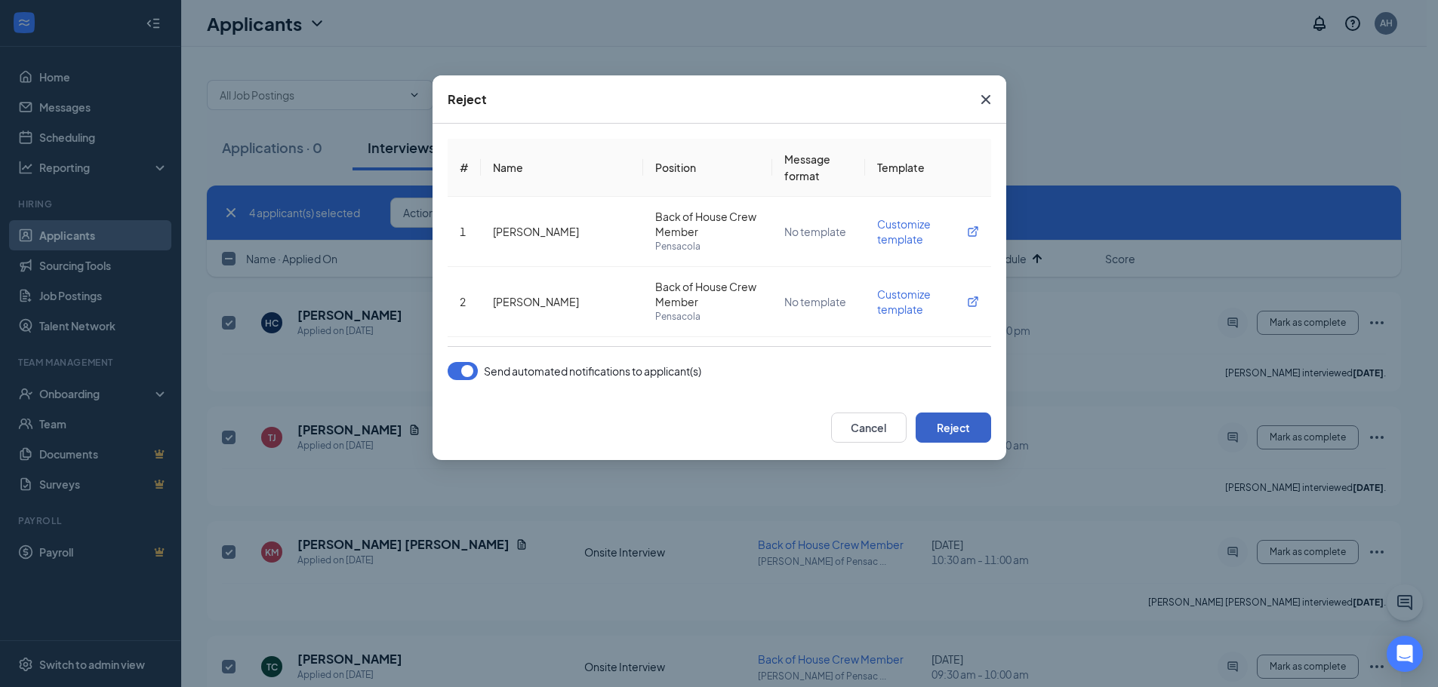
click at [960, 429] on button "Reject" at bounding box center [952, 428] width 75 height 30
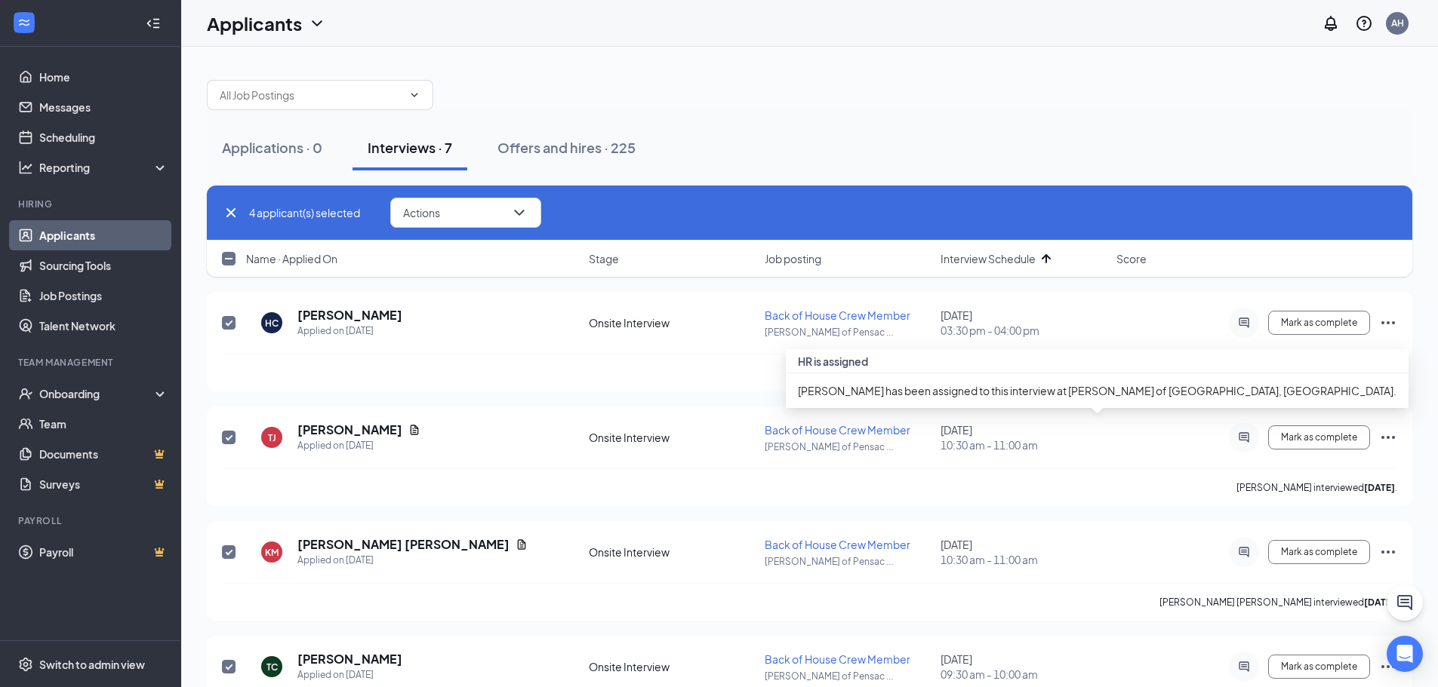
checkbox input "false"
